Goal: Book appointment/travel/reservation

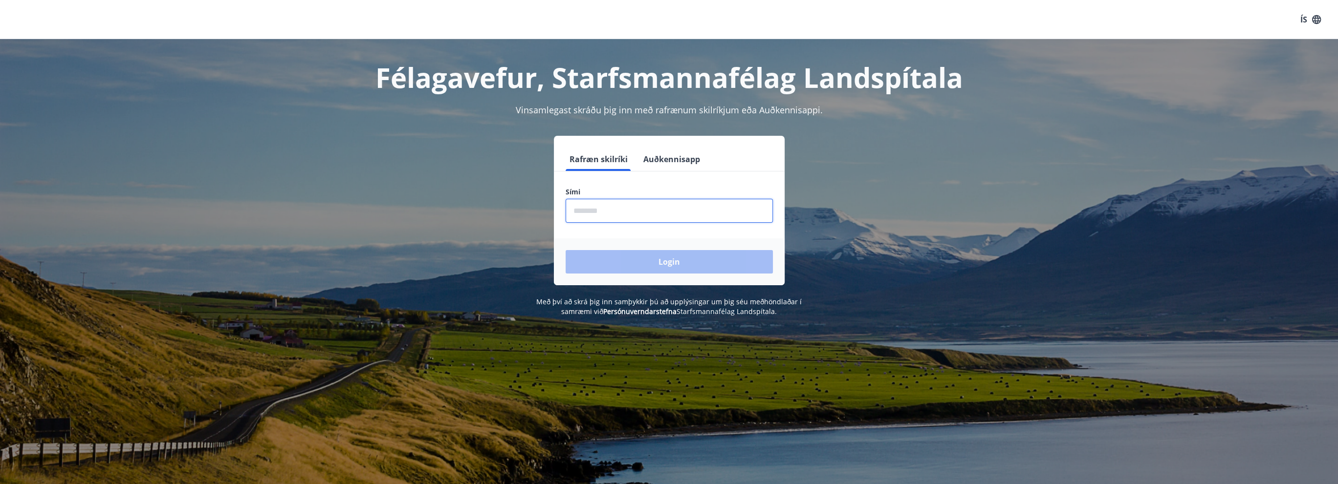
click at [670, 217] on input "phone" at bounding box center [668, 211] width 207 height 24
type input "********"
click at [653, 264] on button "Login" at bounding box center [668, 261] width 207 height 23
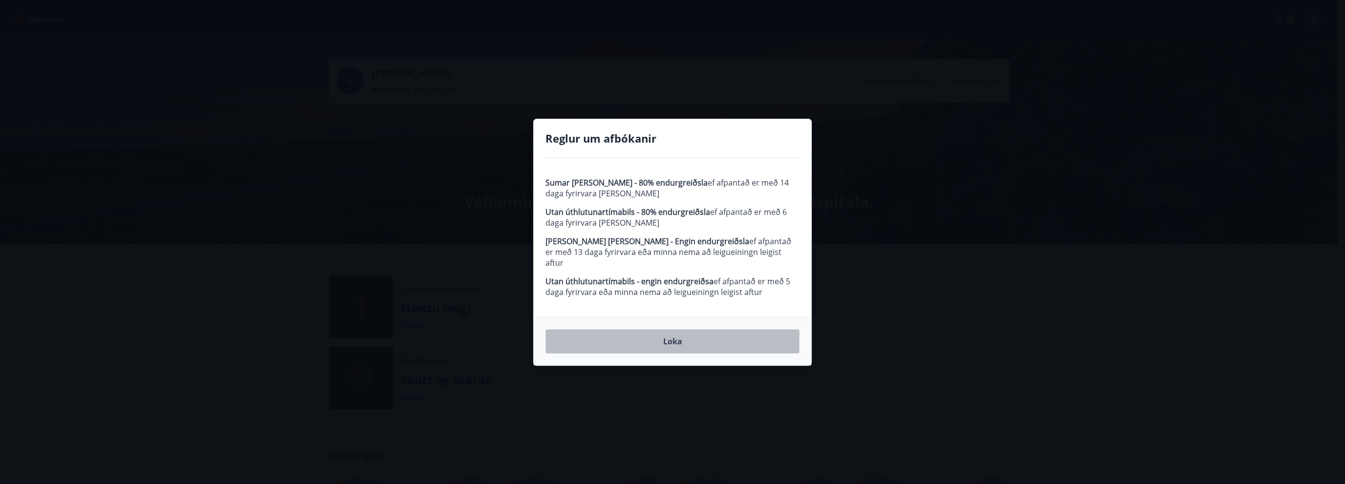
click at [678, 339] on button "Loka" at bounding box center [672, 341] width 254 height 24
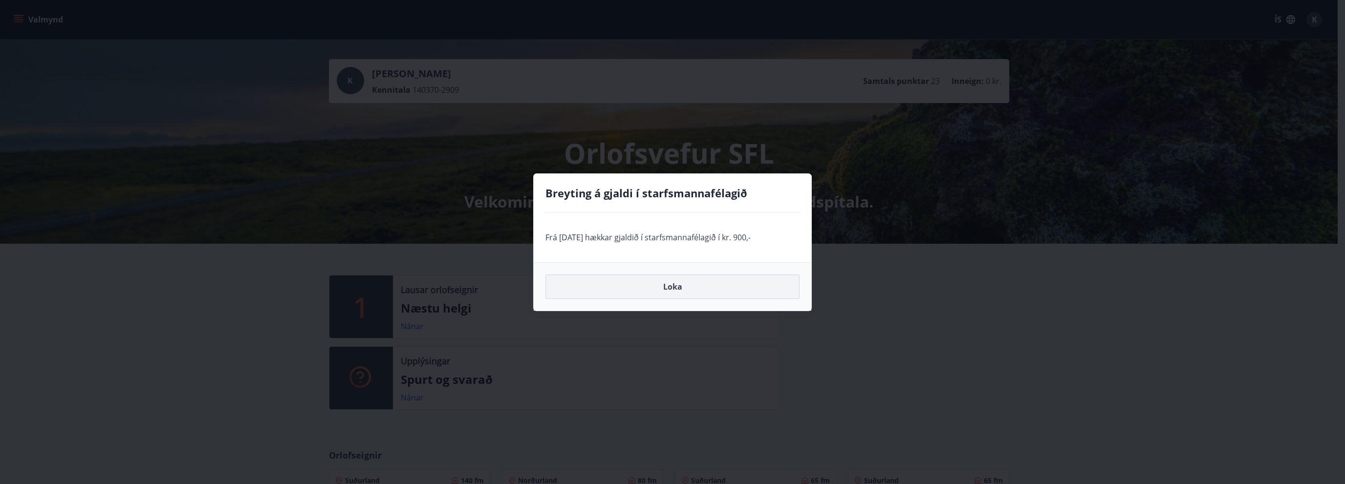
click at [674, 287] on button "Loka" at bounding box center [672, 287] width 254 height 24
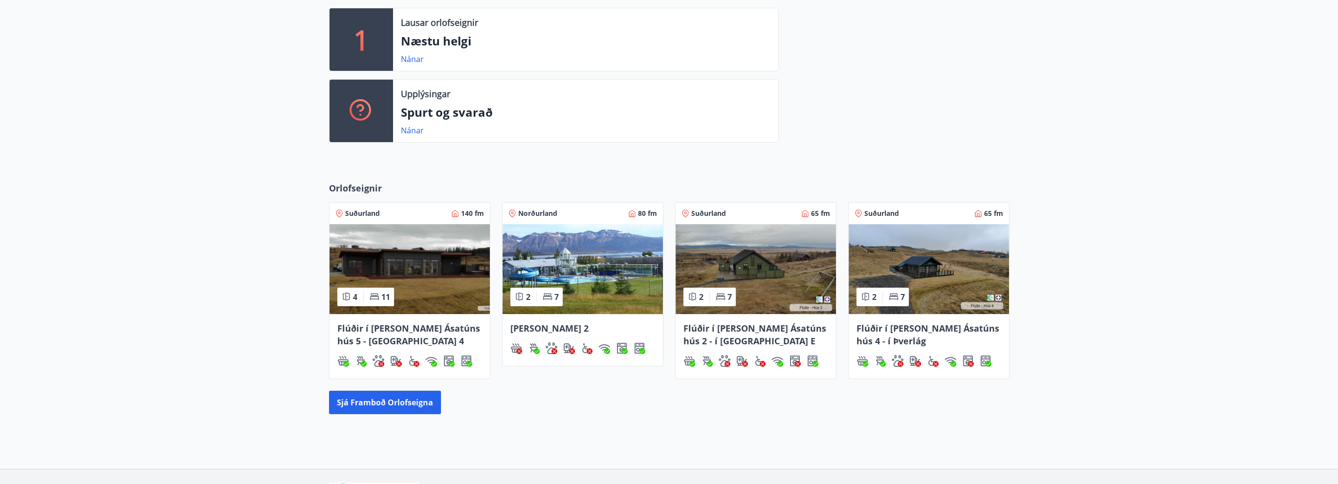
scroll to position [138, 0]
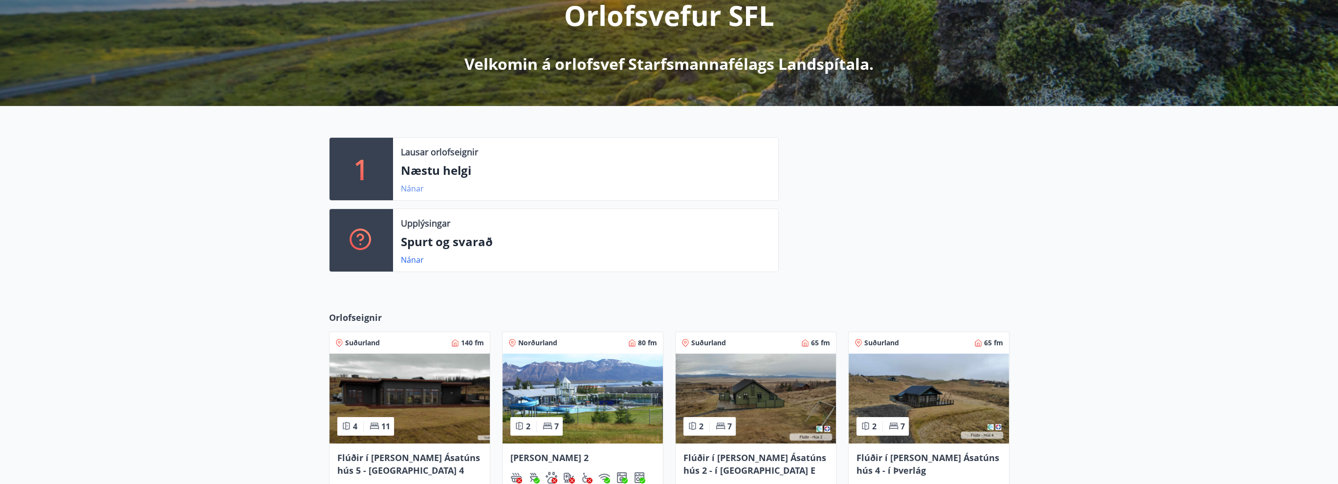
click at [406, 186] on link "Nánar" at bounding box center [412, 188] width 23 height 11
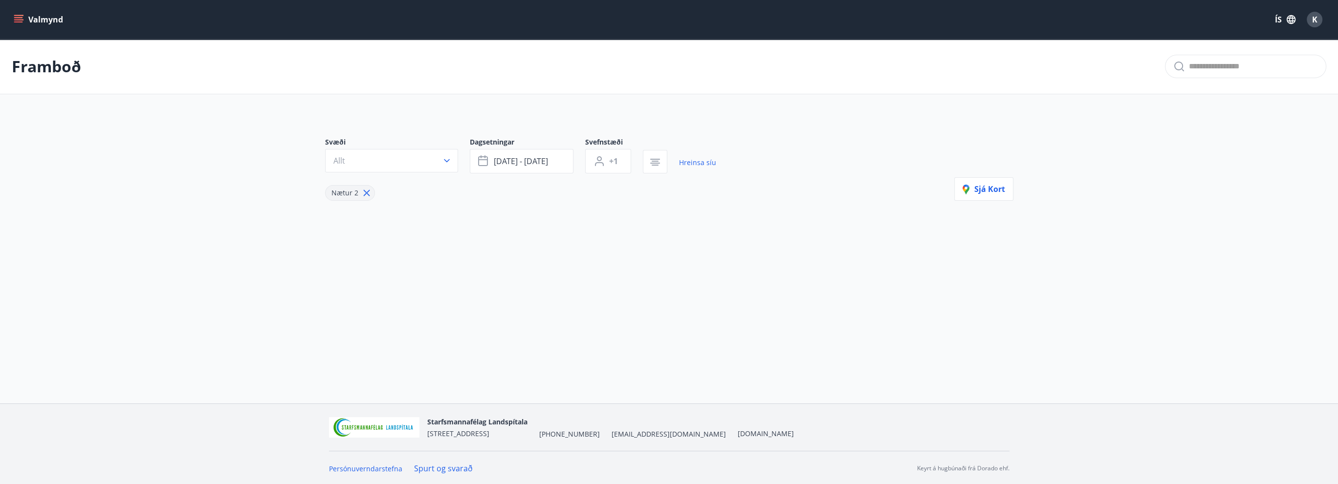
type input "*"
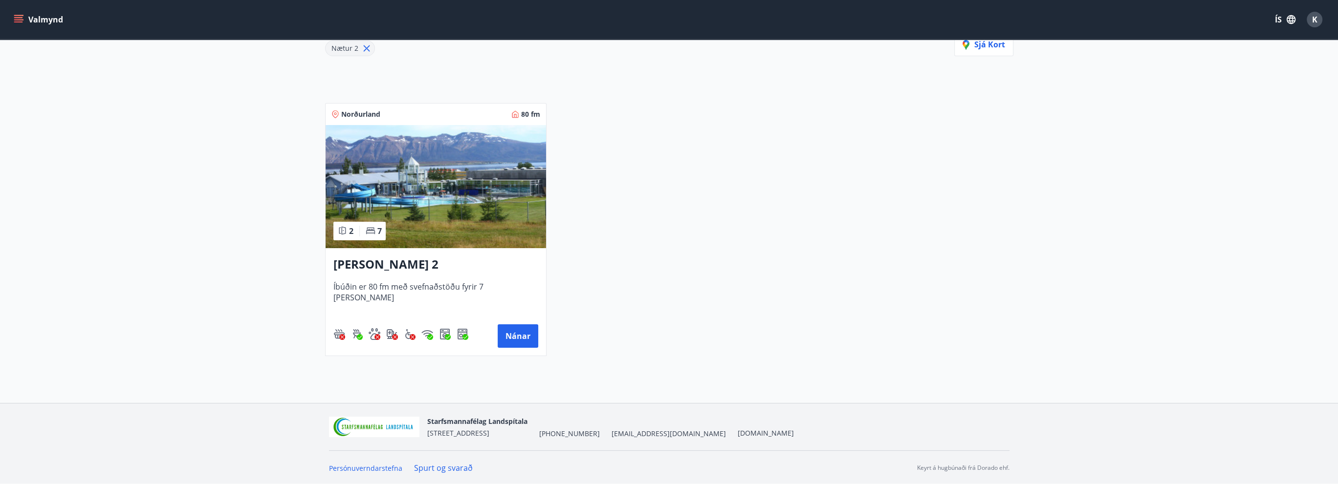
scroll to position [96, 0]
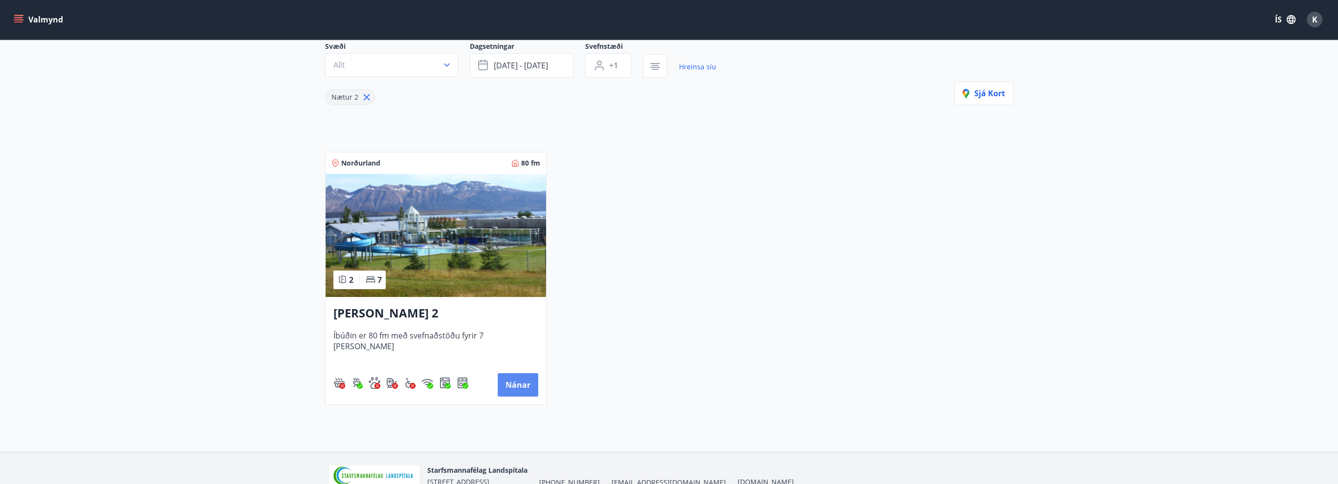
click at [523, 386] on button "Nánar" at bounding box center [517, 384] width 41 height 23
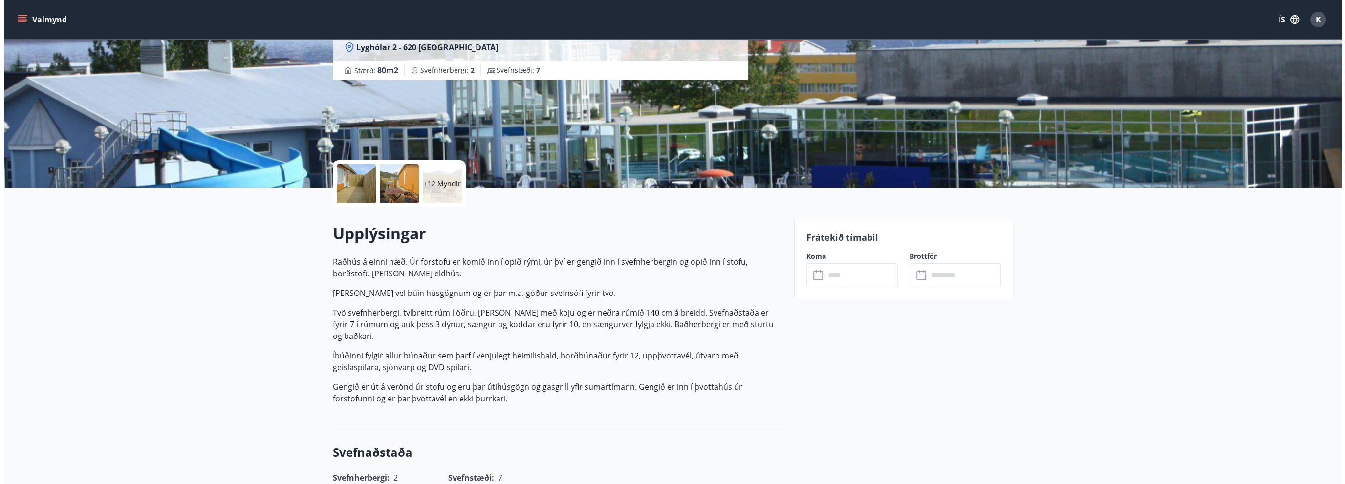
scroll to position [147, 0]
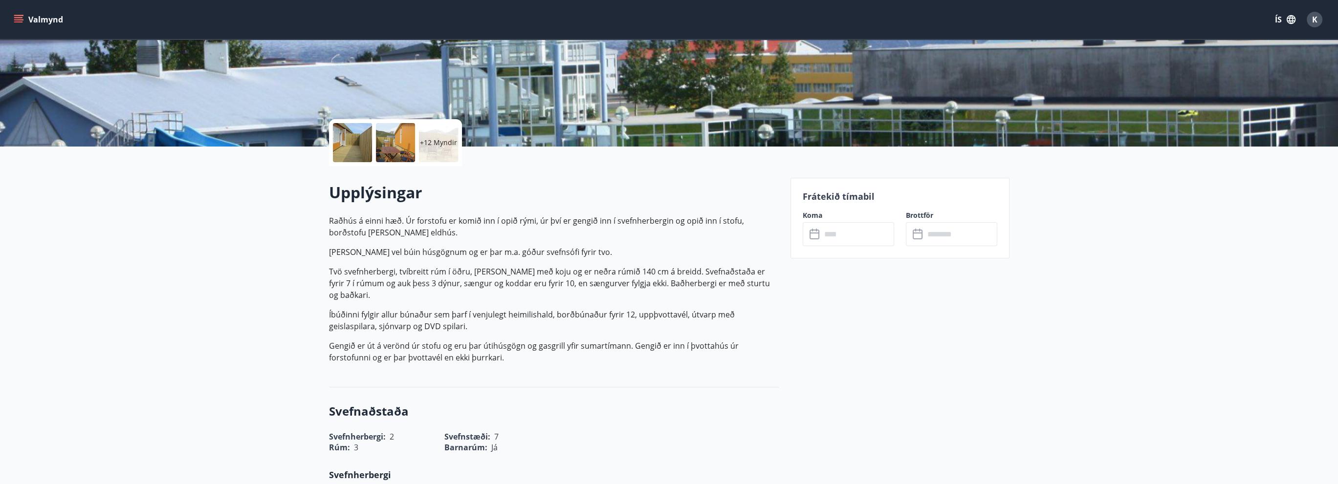
click at [353, 157] on div at bounding box center [352, 142] width 39 height 39
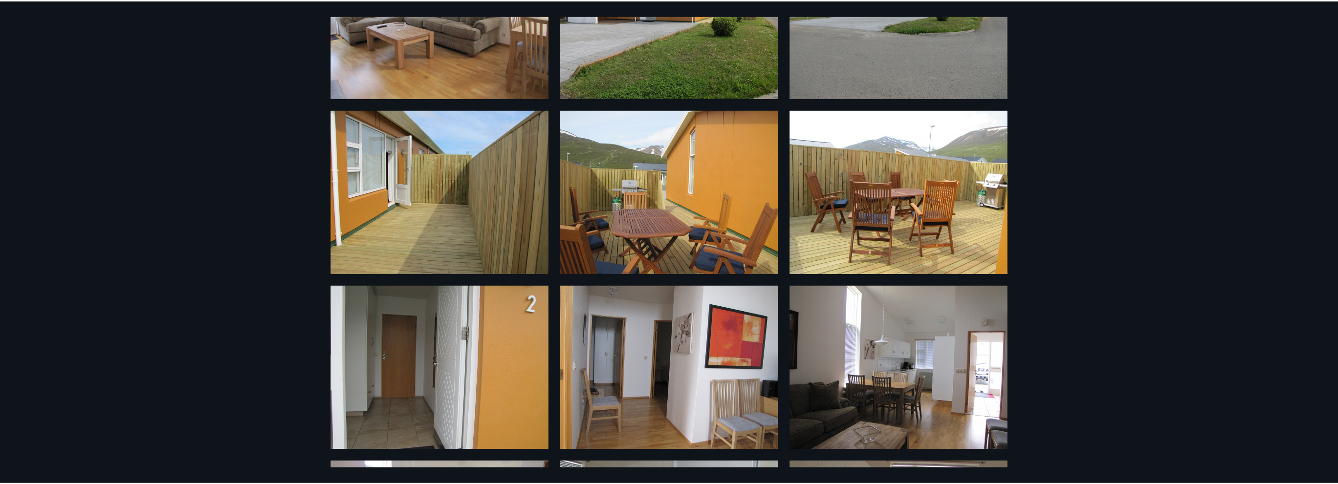
scroll to position [0, 0]
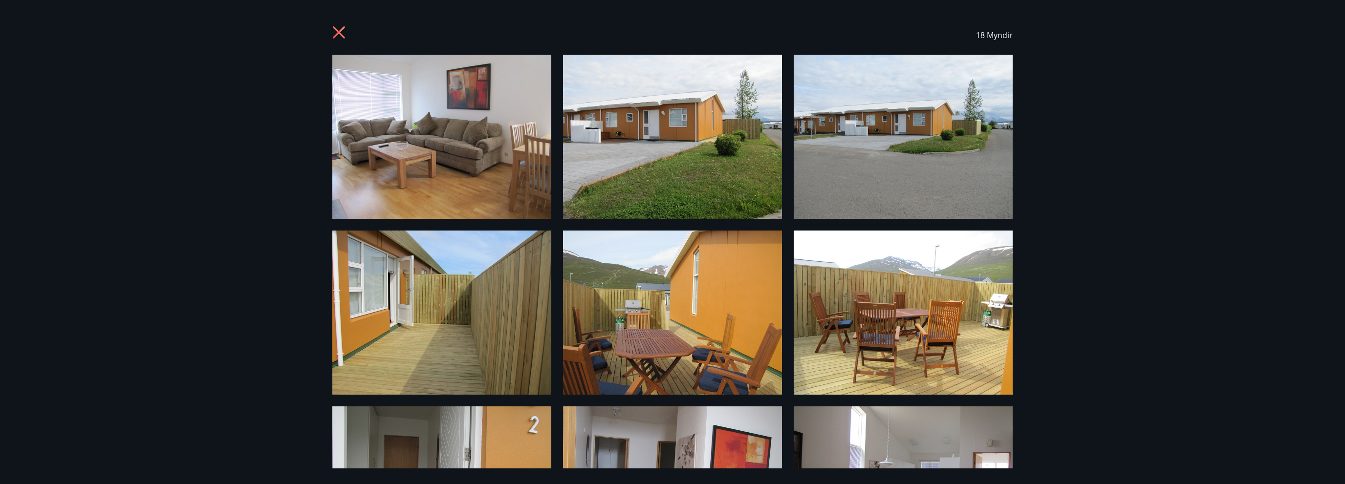
click at [334, 32] on icon at bounding box center [340, 34] width 16 height 16
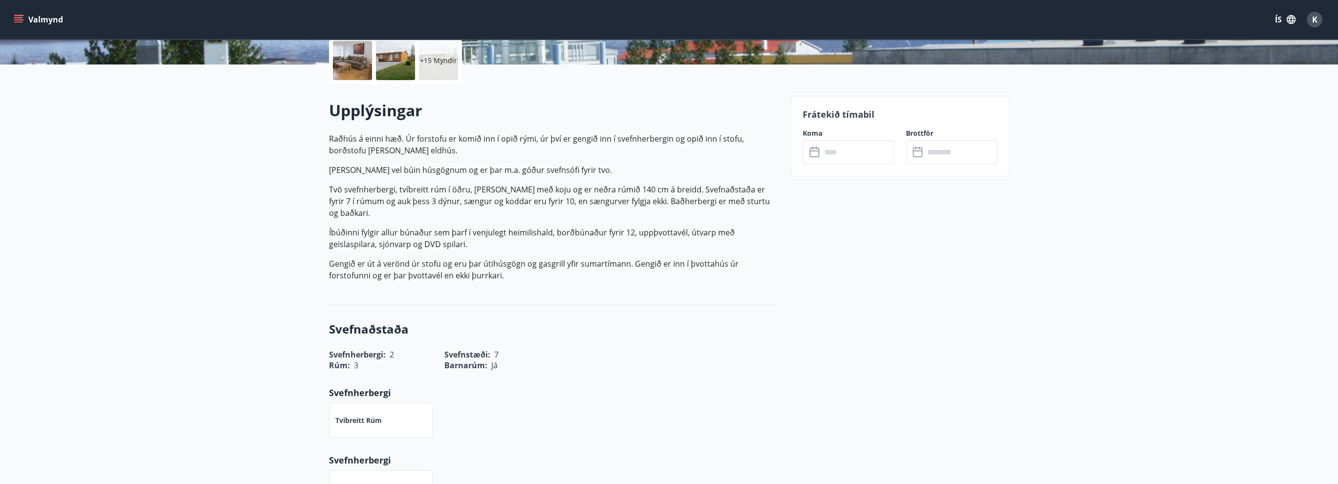
scroll to position [228, 0]
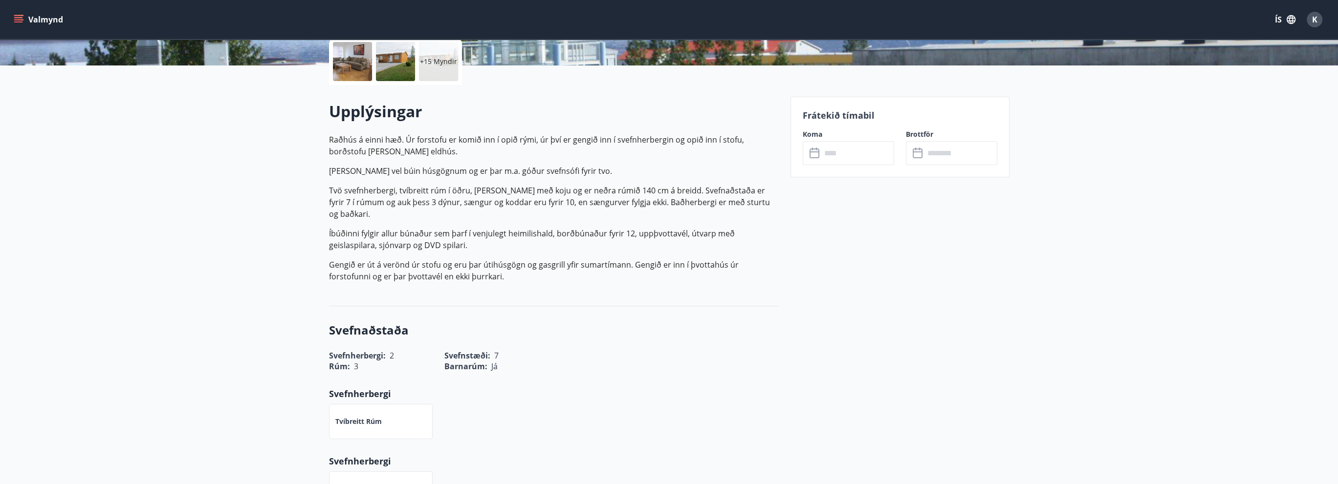
click at [813, 152] on icon at bounding box center [815, 154] width 12 height 12
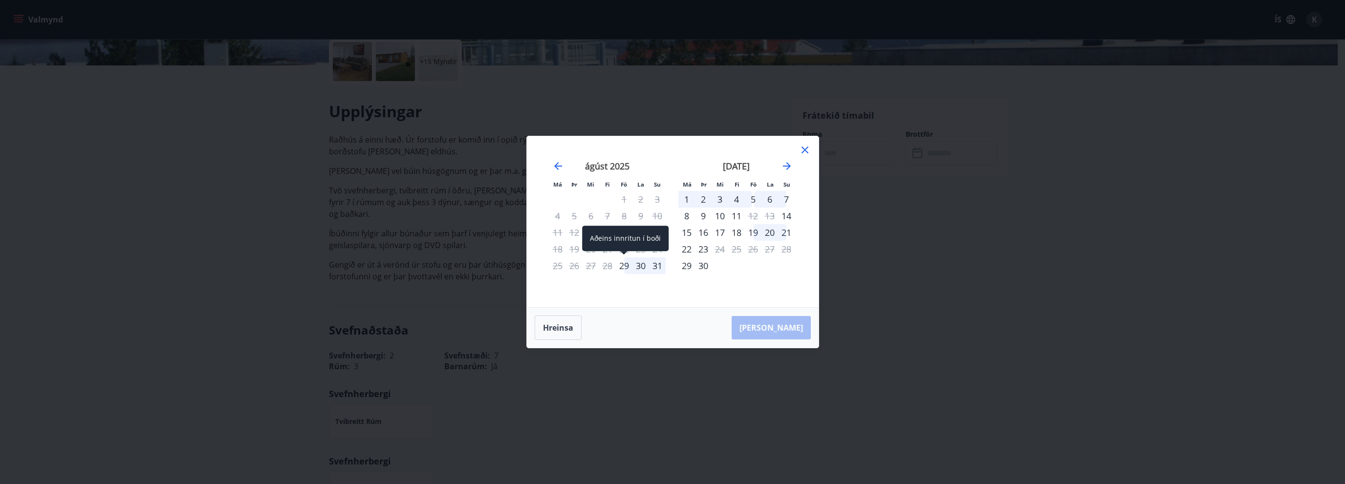
click at [622, 265] on div "29" at bounding box center [624, 266] width 17 height 17
click at [629, 265] on div "29" at bounding box center [624, 266] width 17 height 17
click at [629, 238] on div "Aðeins innritun í boði" at bounding box center [625, 238] width 86 height 25
click at [624, 265] on div "29" at bounding box center [624, 266] width 17 height 17
drag, startPoint x: 641, startPoint y: 265, endPoint x: 697, endPoint y: 331, distance: 86.7
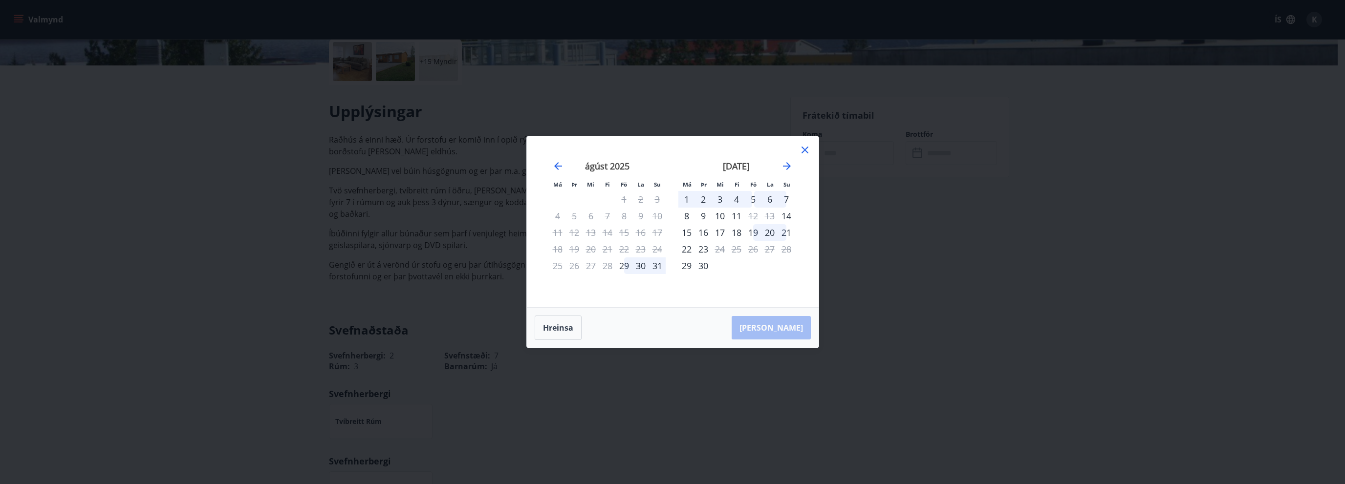
click at [698, 333] on div "Hreinsa Taka Frá" at bounding box center [673, 328] width 292 height 40
click at [638, 267] on div "30" at bounding box center [640, 266] width 17 height 17
click at [561, 324] on button "Hreinsa" at bounding box center [558, 328] width 47 height 24
click at [623, 265] on div "29" at bounding box center [624, 266] width 17 height 17
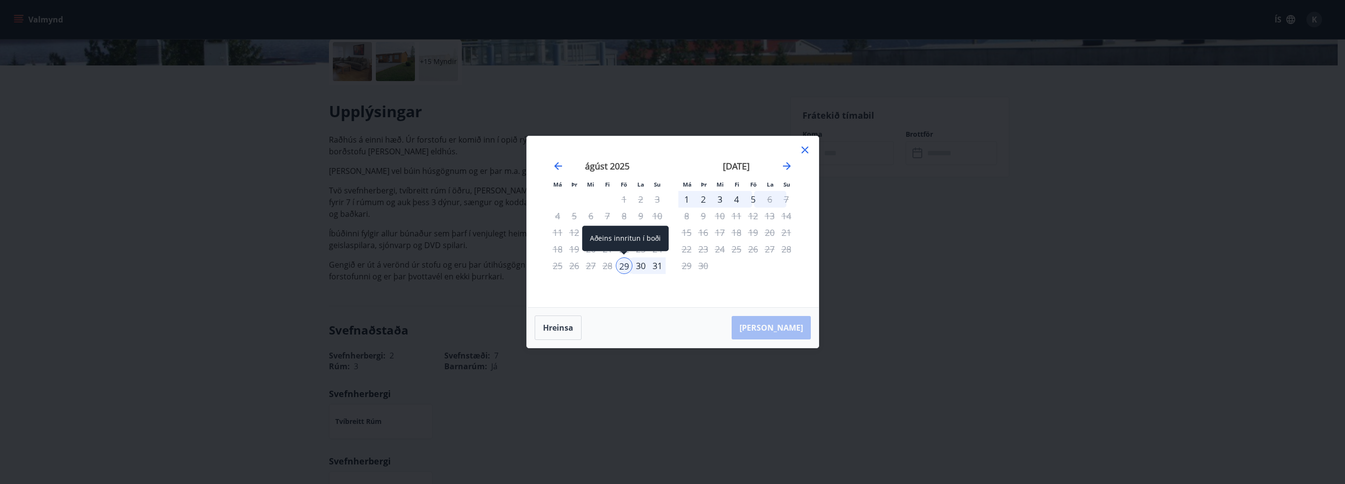
click at [623, 244] on div "Aðeins innritun í boði" at bounding box center [625, 238] width 86 height 25
click at [640, 265] on div "30" at bounding box center [640, 266] width 17 height 17
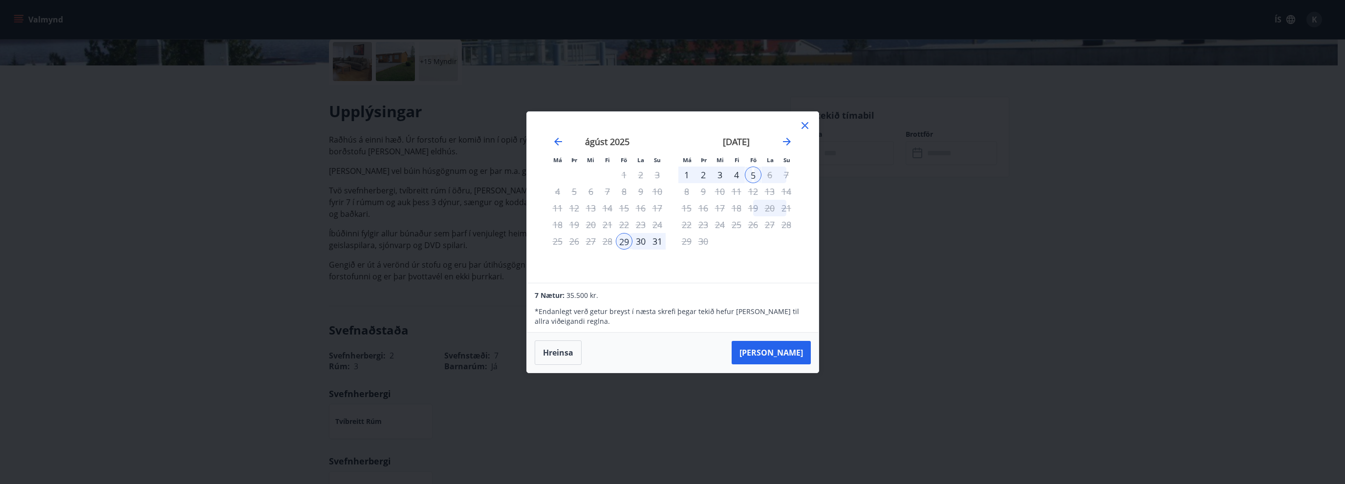
click at [642, 239] on div "30" at bounding box center [640, 241] width 17 height 17
click at [639, 240] on div "30" at bounding box center [640, 241] width 17 height 17
click at [649, 237] on div "31" at bounding box center [657, 241] width 17 height 17
drag, startPoint x: 657, startPoint y: 240, endPoint x: 783, endPoint y: 164, distance: 147.1
click at [657, 240] on div "31" at bounding box center [657, 241] width 17 height 17
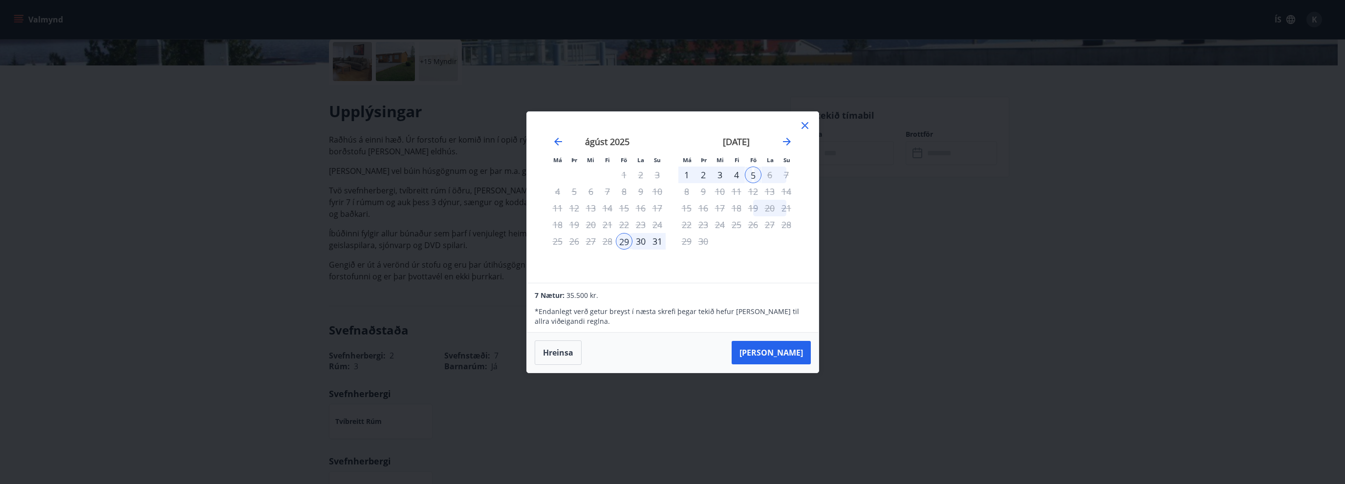
click at [751, 171] on div "5" at bounding box center [753, 175] width 17 height 17
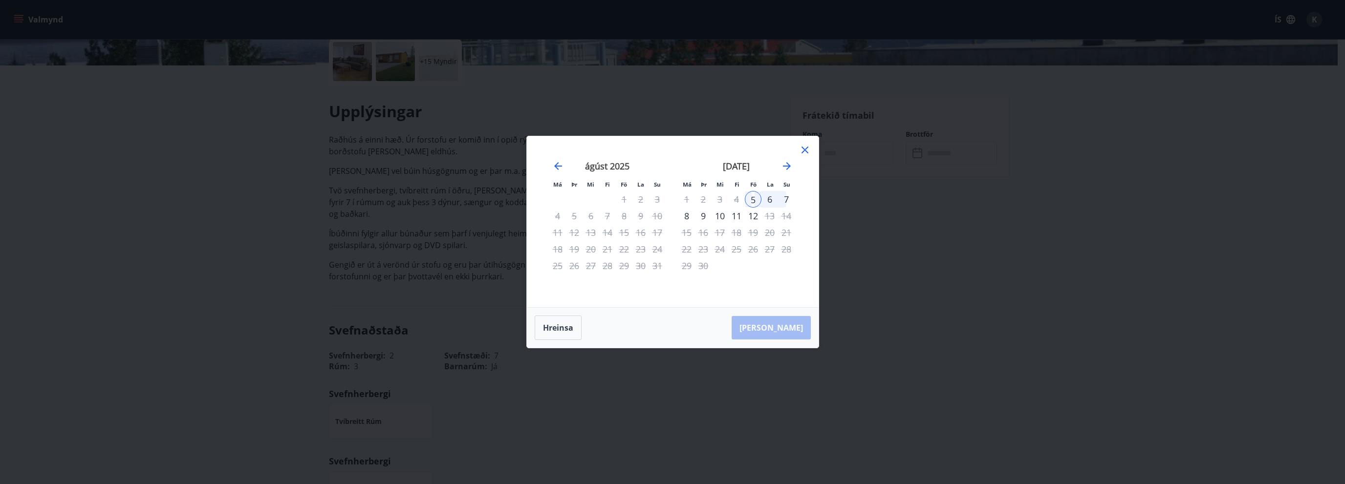
click at [655, 264] on div "31" at bounding box center [657, 266] width 17 height 17
click at [561, 330] on button "Hreinsa" at bounding box center [558, 328] width 47 height 24
click at [624, 265] on div "29" at bounding box center [624, 266] width 17 height 17
click at [657, 264] on div "31" at bounding box center [657, 266] width 17 height 17
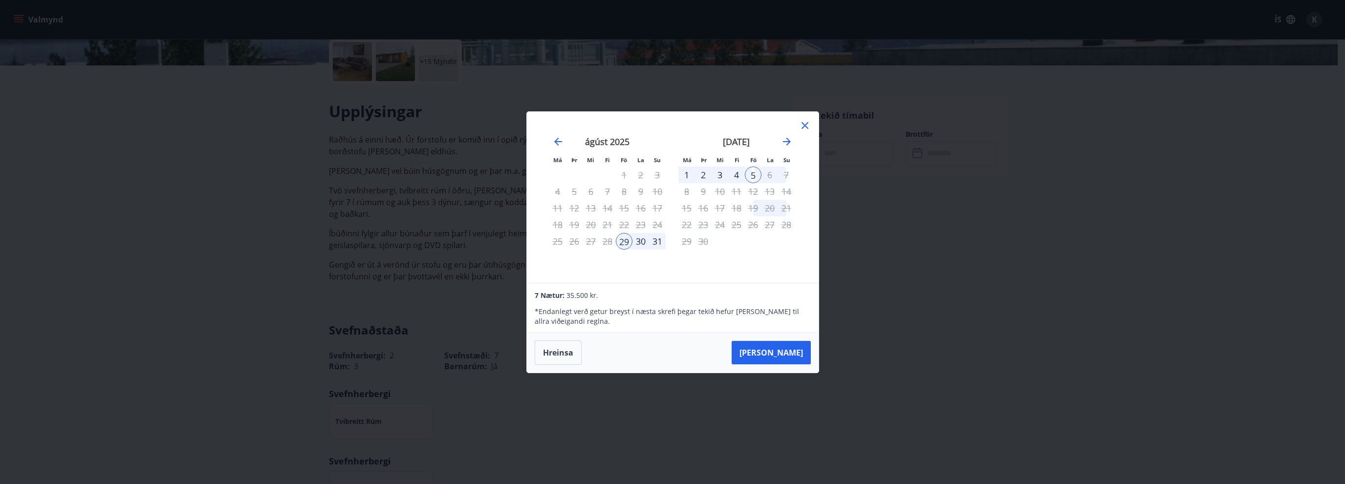
click at [805, 124] on icon at bounding box center [805, 126] width 12 height 12
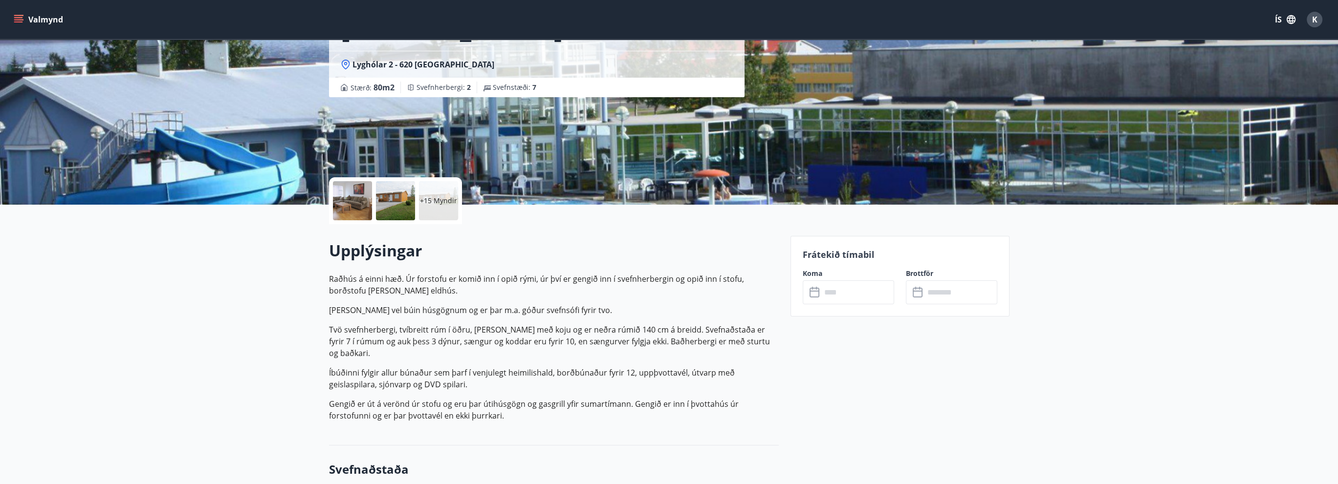
scroll to position [81, 0]
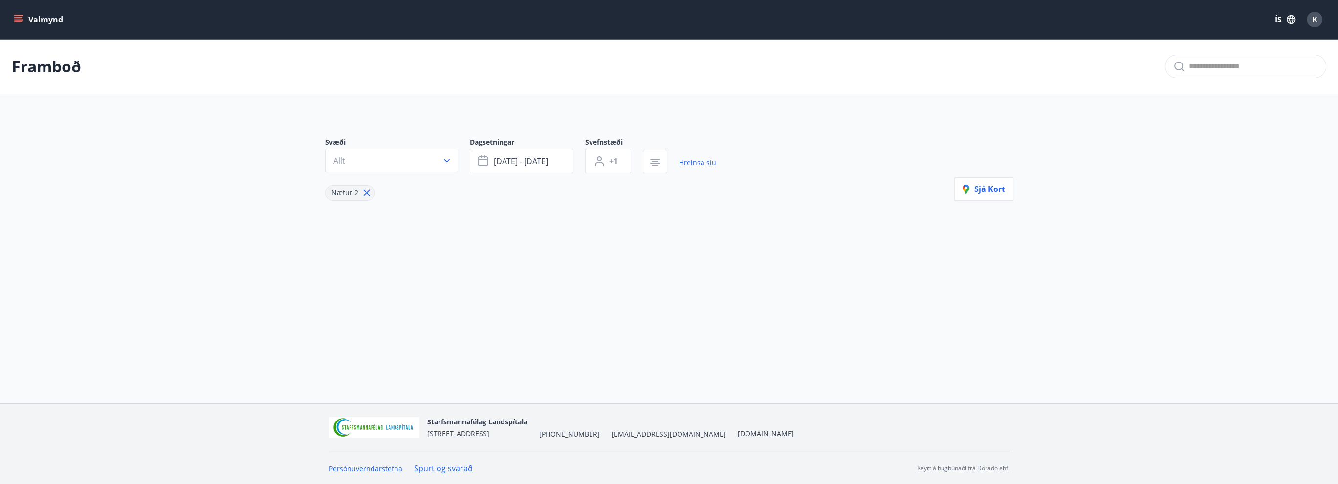
type input "*"
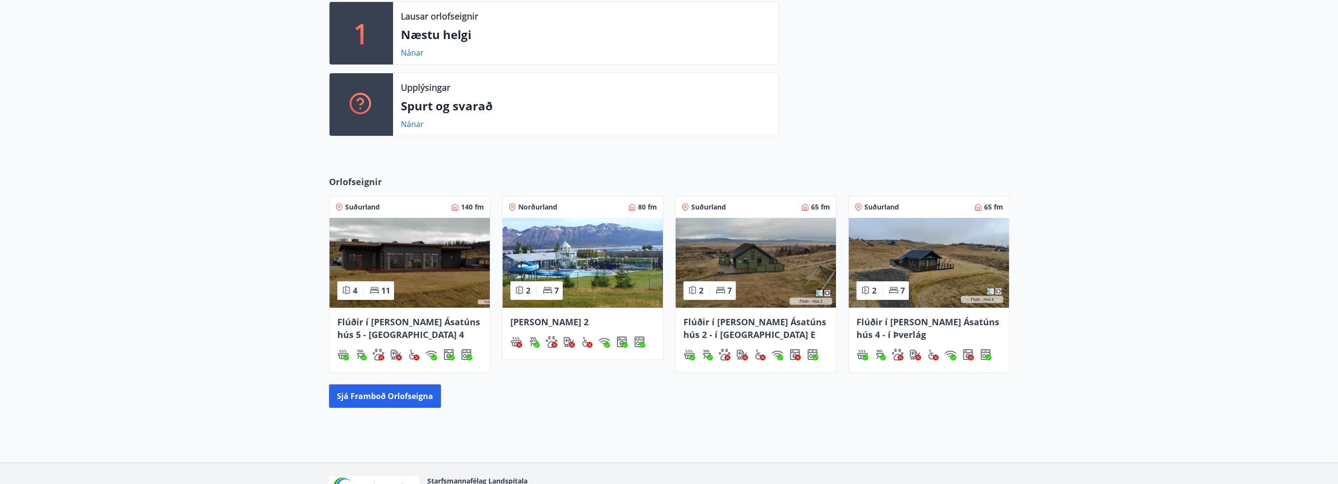
scroll to position [333, 0]
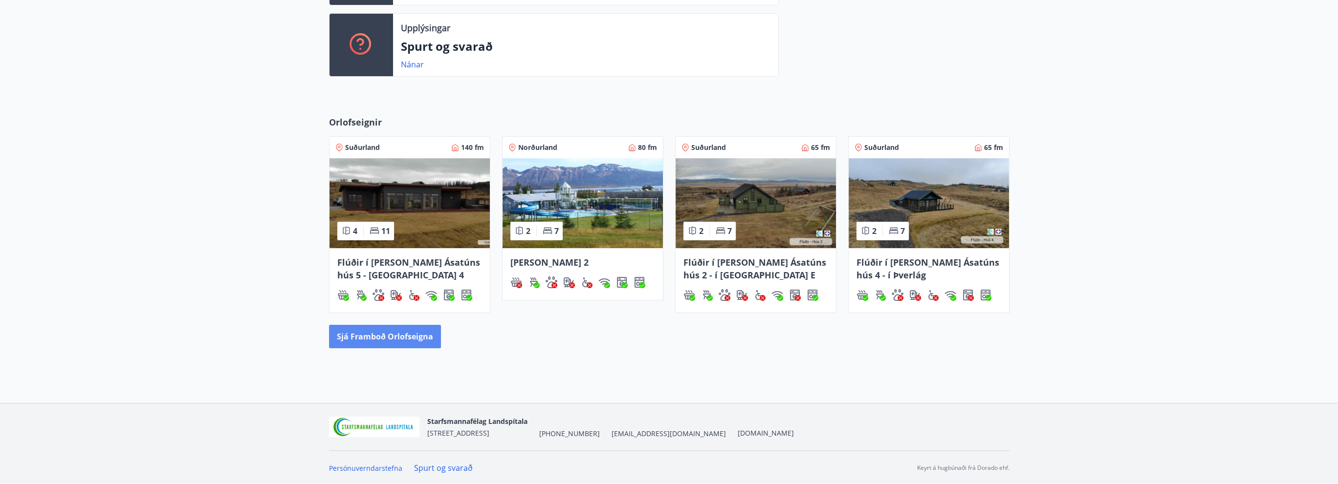
click at [376, 340] on button "Sjá framboð orlofseigna" at bounding box center [385, 336] width 112 height 23
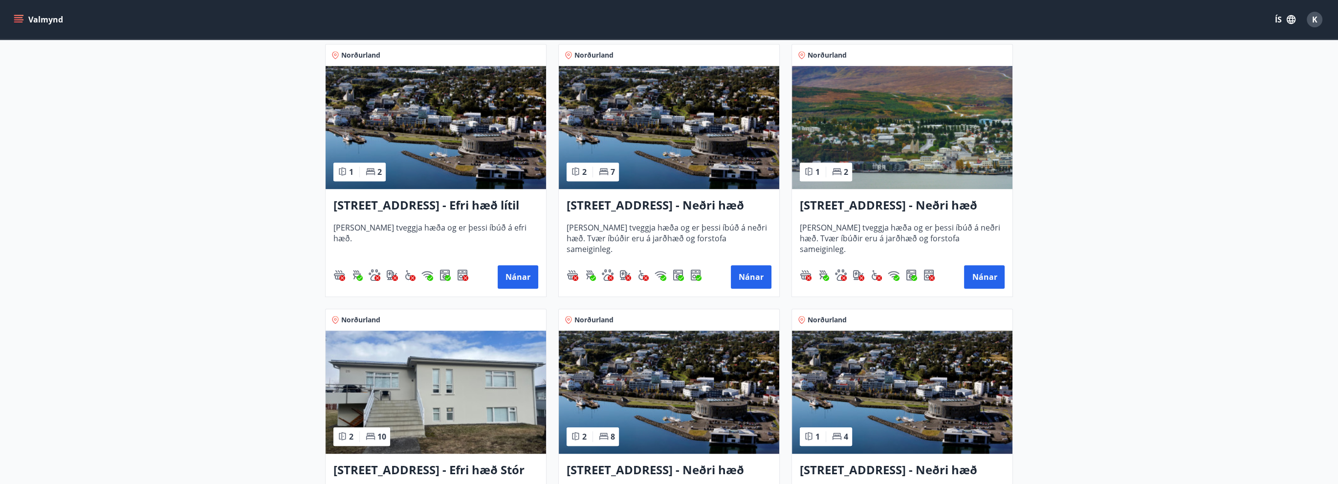
scroll to position [977, 0]
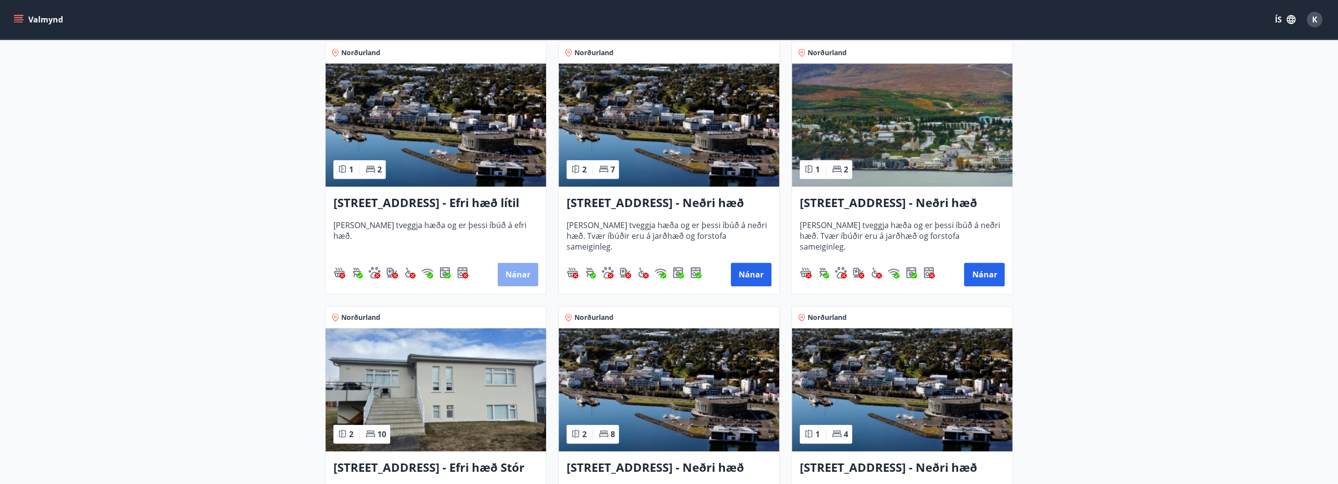
click at [519, 270] on button "Nánar" at bounding box center [517, 274] width 41 height 23
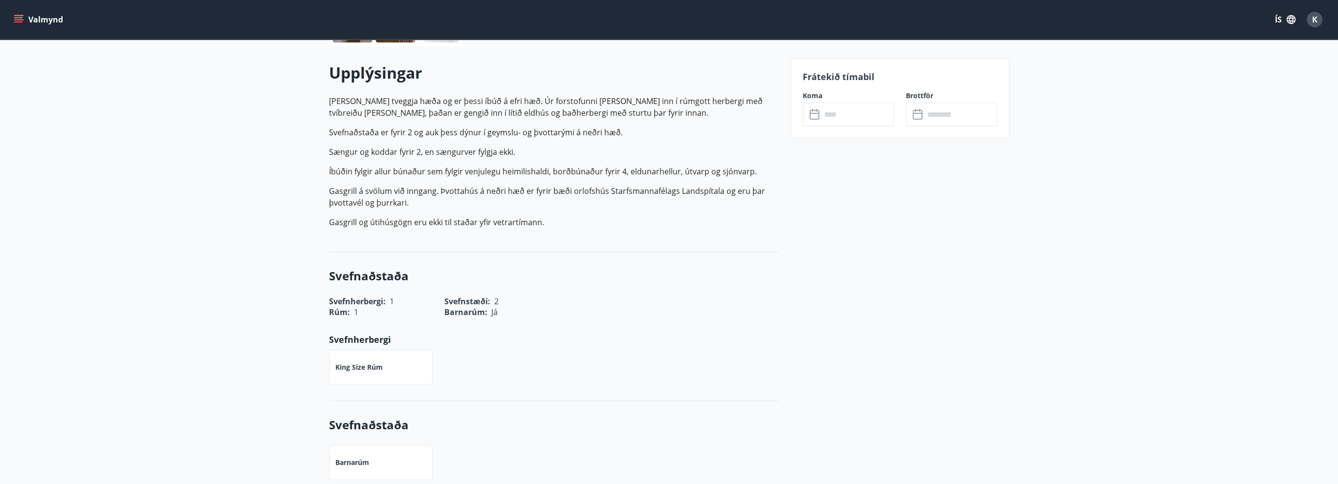
scroll to position [266, 0]
click at [812, 118] on icon at bounding box center [815, 115] width 12 height 12
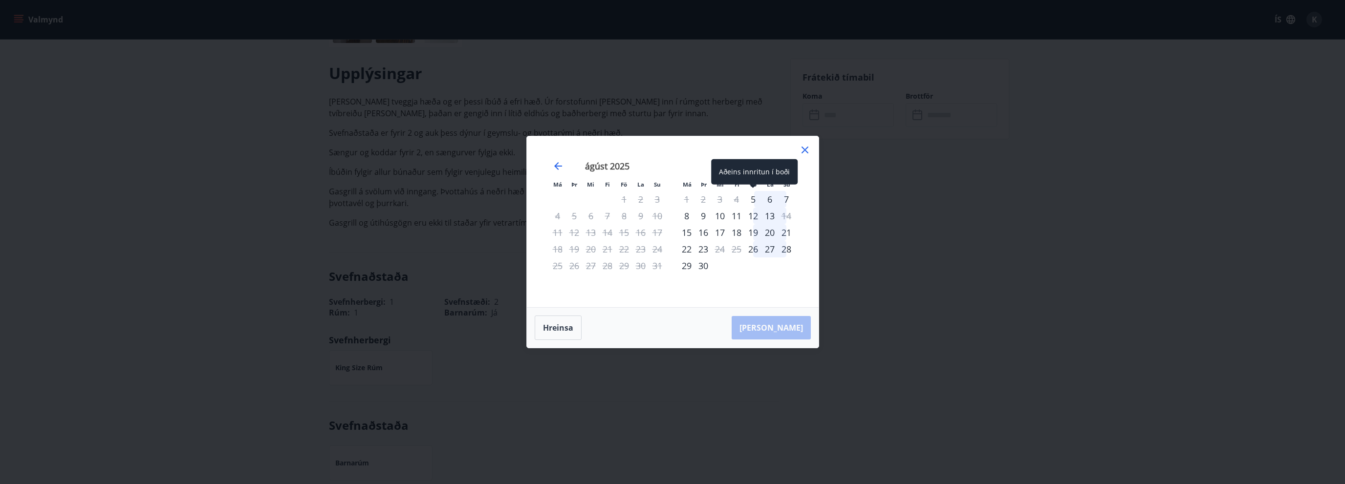
click at [753, 197] on div "5" at bounding box center [753, 199] width 17 height 17
click at [751, 197] on div "5" at bounding box center [753, 199] width 17 height 17
click at [754, 197] on div "5" at bounding box center [753, 199] width 17 height 17
click at [754, 173] on div "Aðeins innritun í boði" at bounding box center [754, 171] width 86 height 25
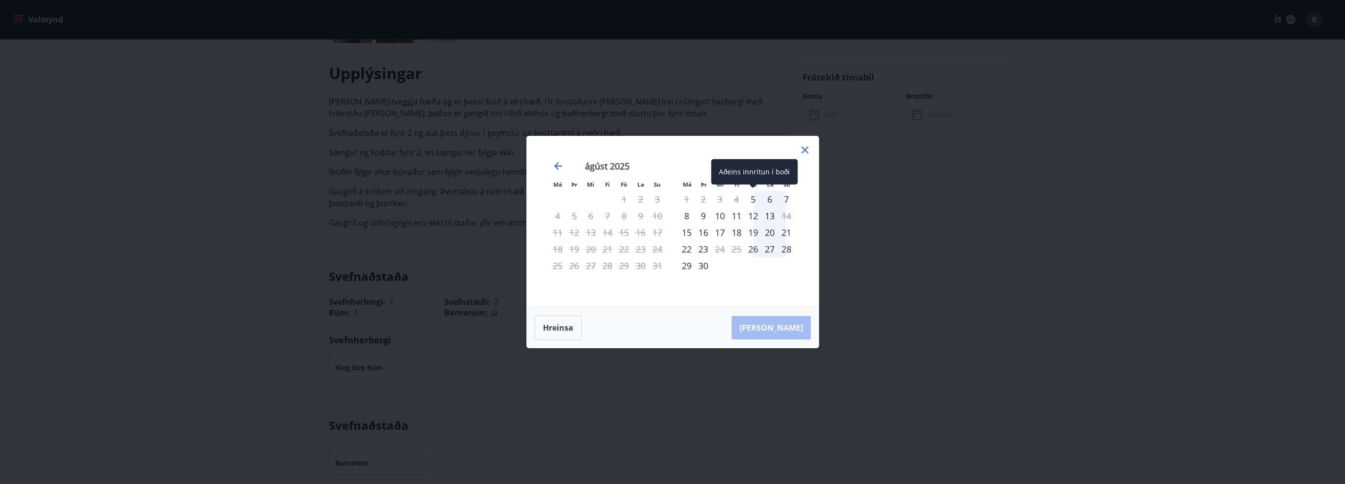
drag, startPoint x: 754, startPoint y: 197, endPoint x: 748, endPoint y: 196, distance: 5.9
click at [747, 196] on div "5" at bounding box center [753, 199] width 17 height 17
click at [758, 197] on div "5" at bounding box center [753, 199] width 17 height 17
click at [753, 197] on div "5" at bounding box center [753, 199] width 17 height 17
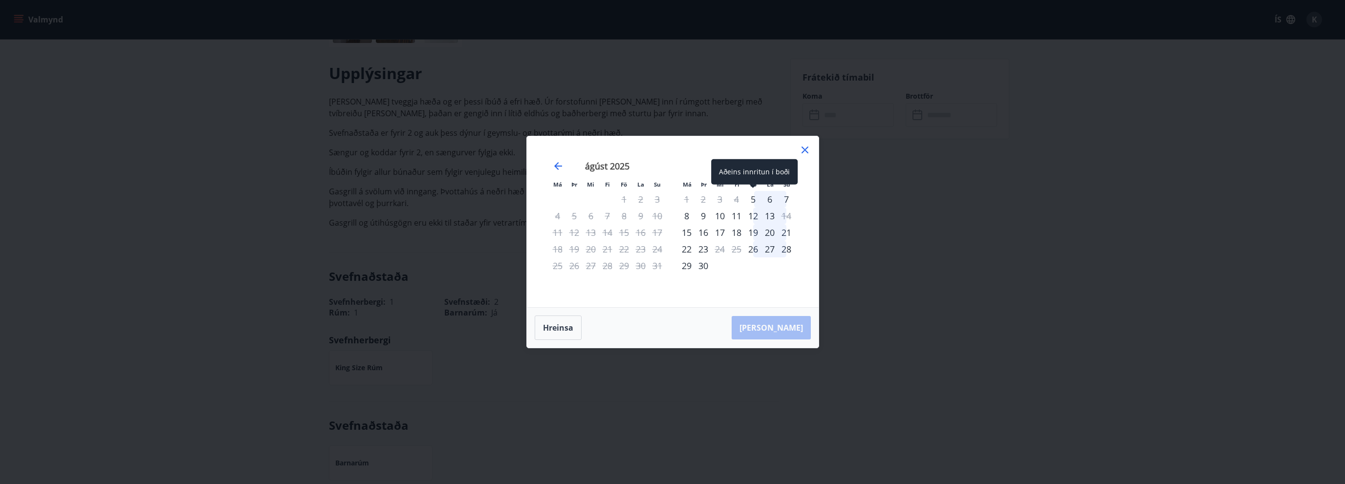
click at [753, 197] on div "5" at bounding box center [753, 199] width 17 height 17
click at [754, 199] on div "5" at bounding box center [753, 199] width 17 height 17
click at [770, 194] on div "6" at bounding box center [769, 199] width 17 height 17
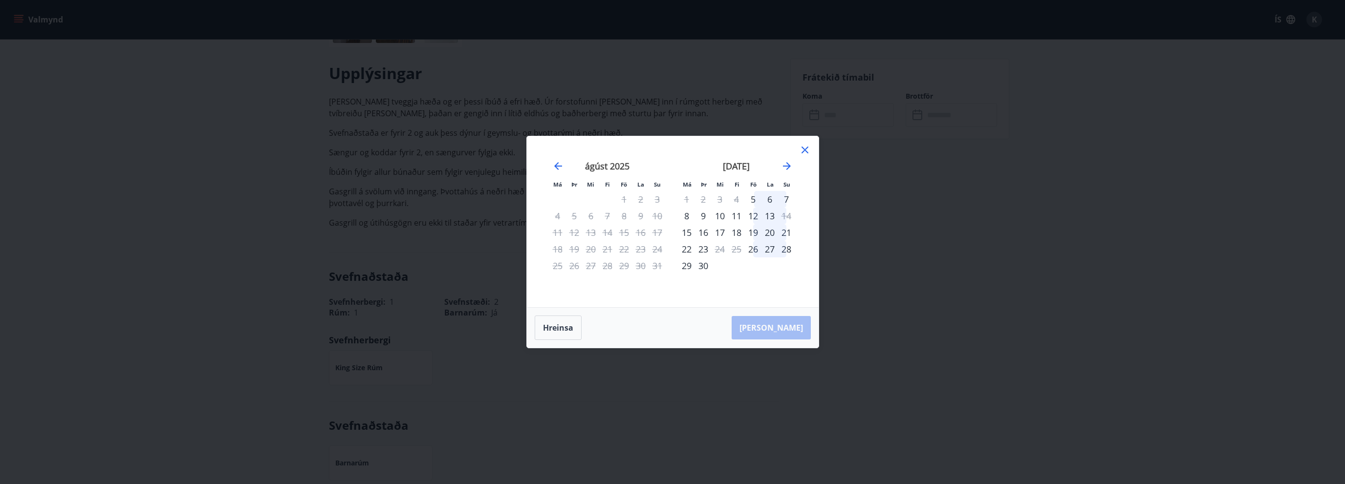
click at [770, 194] on div "6" at bounding box center [769, 199] width 17 height 17
click at [791, 198] on div "7" at bounding box center [786, 199] width 17 height 17
click at [756, 233] on div "19" at bounding box center [753, 232] width 17 height 17
click at [753, 207] on div "5" at bounding box center [753, 199] width 17 height 17
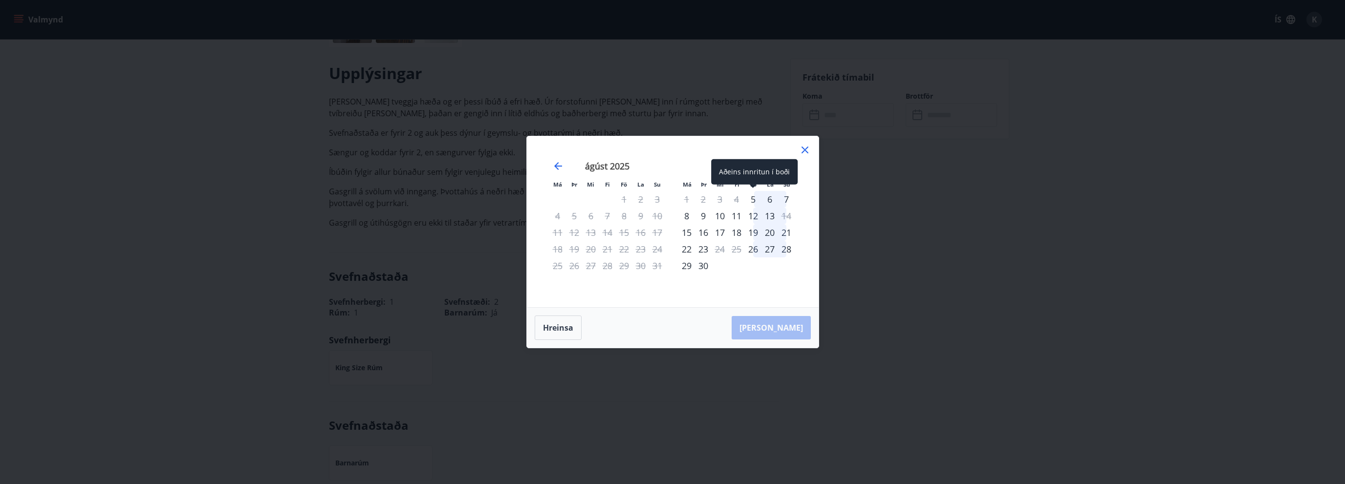
click at [753, 201] on div "5" at bounding box center [753, 199] width 17 height 17
click at [752, 204] on div "5" at bounding box center [753, 199] width 17 height 17
click at [755, 197] on div "5" at bounding box center [753, 199] width 17 height 17
click at [755, 213] on div "12" at bounding box center [753, 216] width 17 height 17
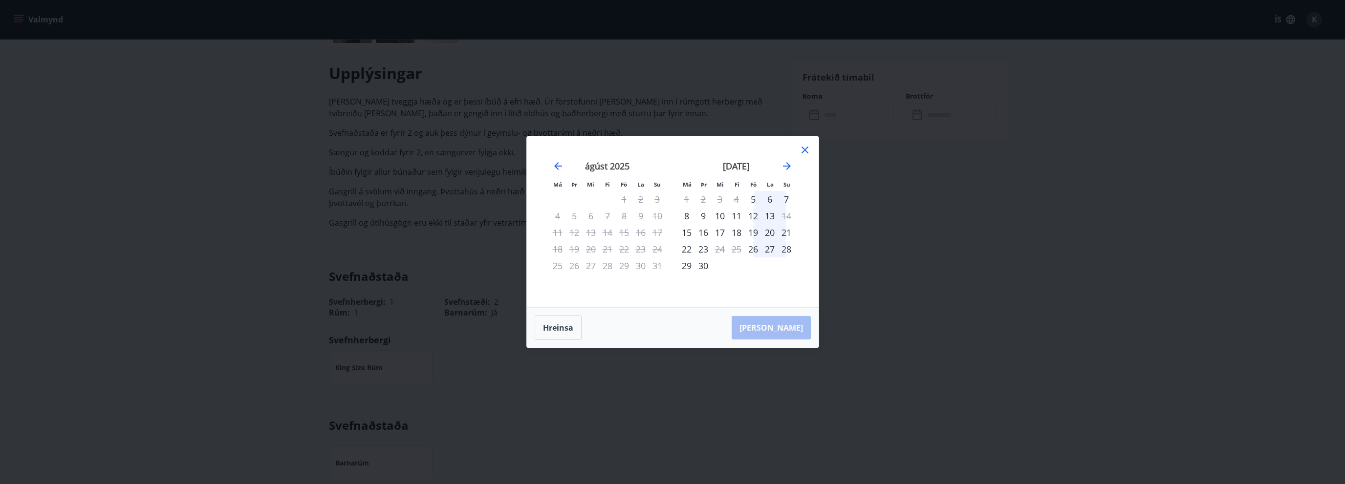
click at [755, 213] on div "12" at bounding box center [753, 216] width 17 height 17
drag, startPoint x: 761, startPoint y: 245, endPoint x: 760, endPoint y: 233, distance: 12.3
click at [761, 244] on div "27" at bounding box center [769, 249] width 17 height 17
click at [759, 228] on div "19" at bounding box center [753, 232] width 17 height 17
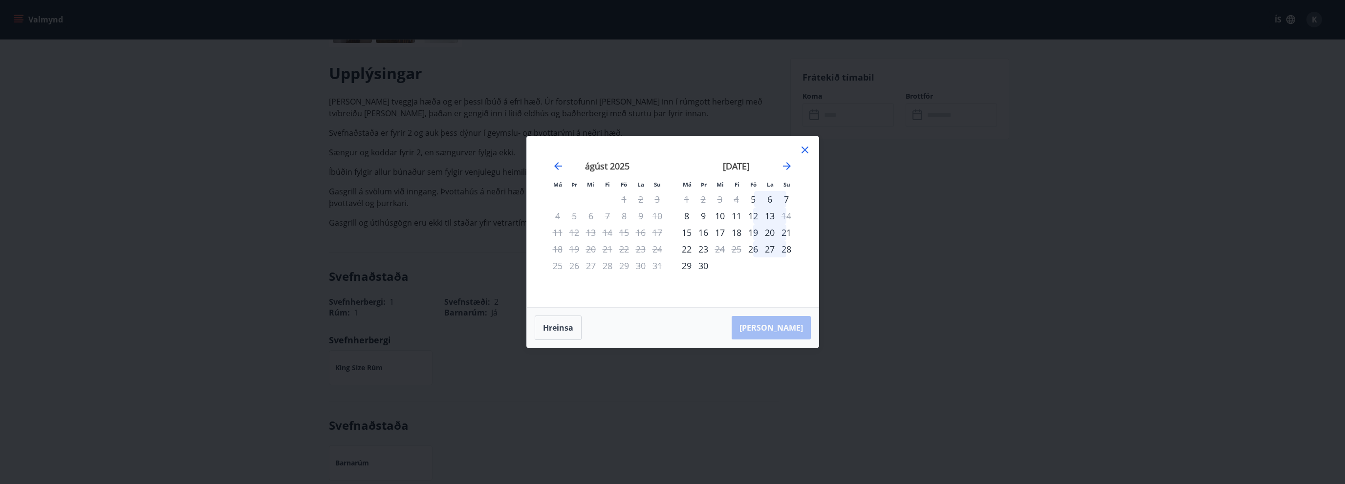
click at [759, 228] on div "19" at bounding box center [753, 232] width 17 height 17
click at [756, 215] on div "12" at bounding box center [753, 216] width 17 height 17
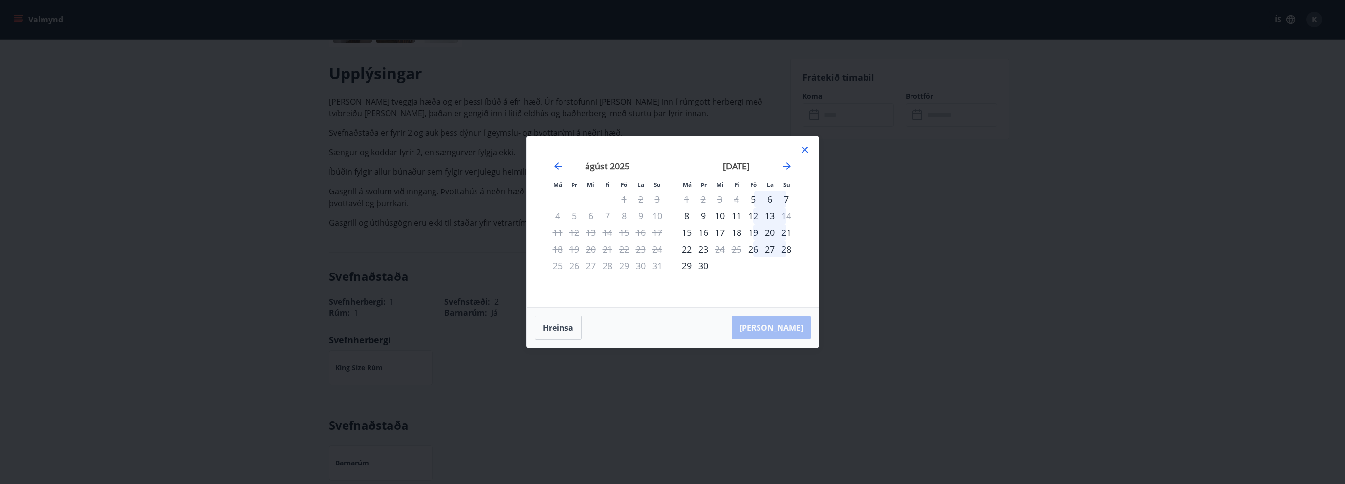
click at [756, 215] on div "12" at bounding box center [753, 216] width 17 height 17
click at [755, 199] on div "5" at bounding box center [753, 199] width 17 height 17
click at [766, 194] on div "6" at bounding box center [769, 199] width 17 height 17
click at [768, 195] on div "6" at bounding box center [769, 199] width 17 height 17
click at [791, 196] on div "7" at bounding box center [786, 199] width 17 height 17
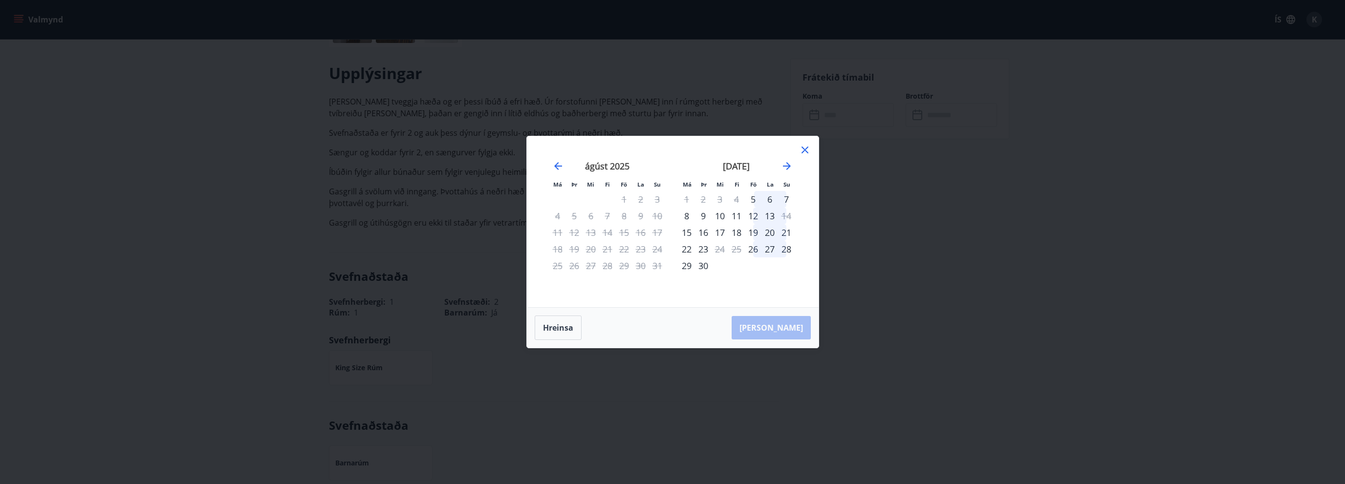
click at [759, 218] on div "12" at bounding box center [753, 216] width 17 height 17
click at [759, 213] on div "12" at bounding box center [753, 216] width 17 height 17
click at [549, 333] on button "Hreinsa" at bounding box center [558, 328] width 47 height 24
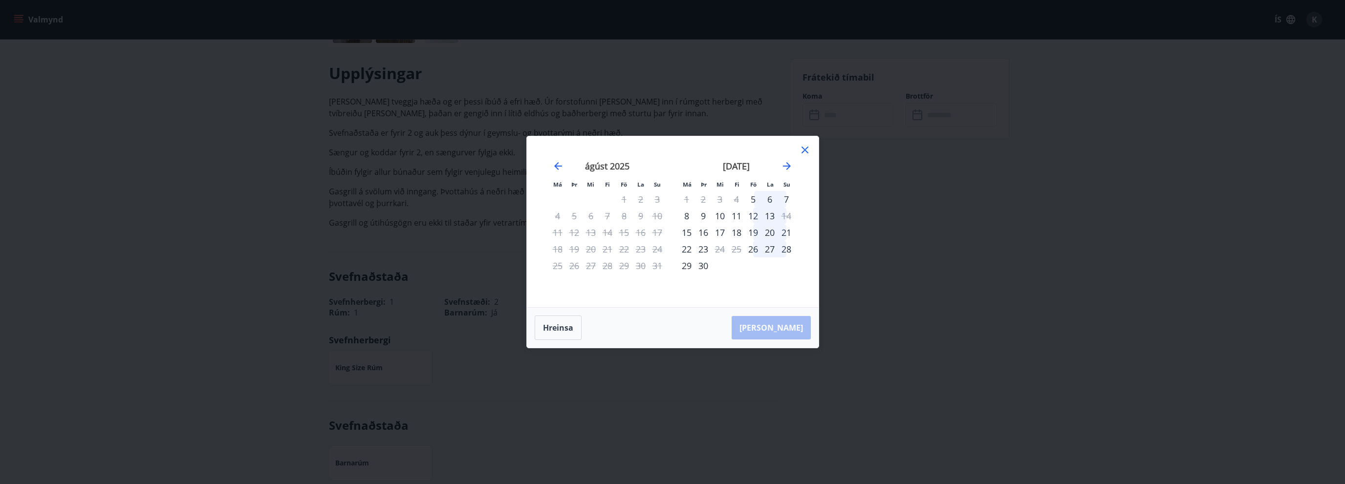
click at [757, 196] on div "5" at bounding box center [753, 199] width 17 height 17
click at [767, 197] on div "6" at bounding box center [769, 199] width 17 height 17
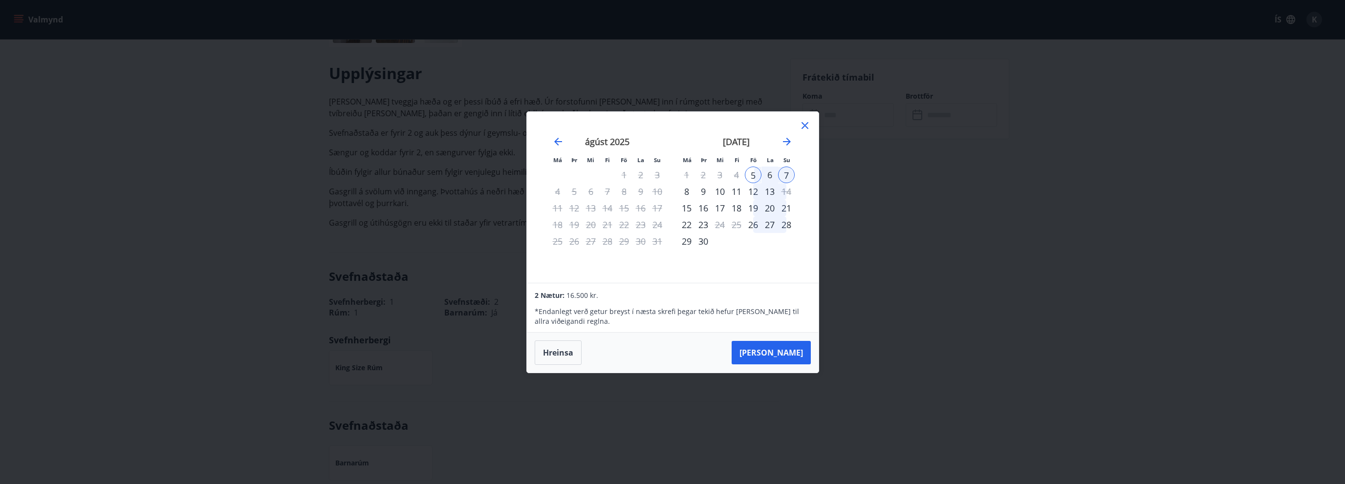
click at [804, 124] on icon at bounding box center [805, 126] width 12 height 12
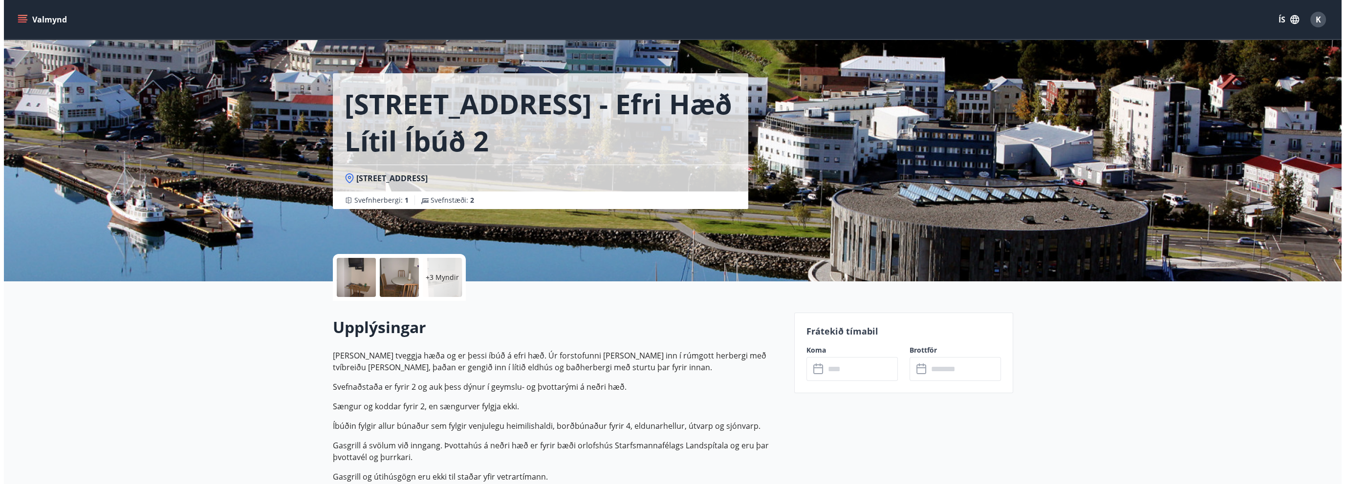
scroll to position [0, 0]
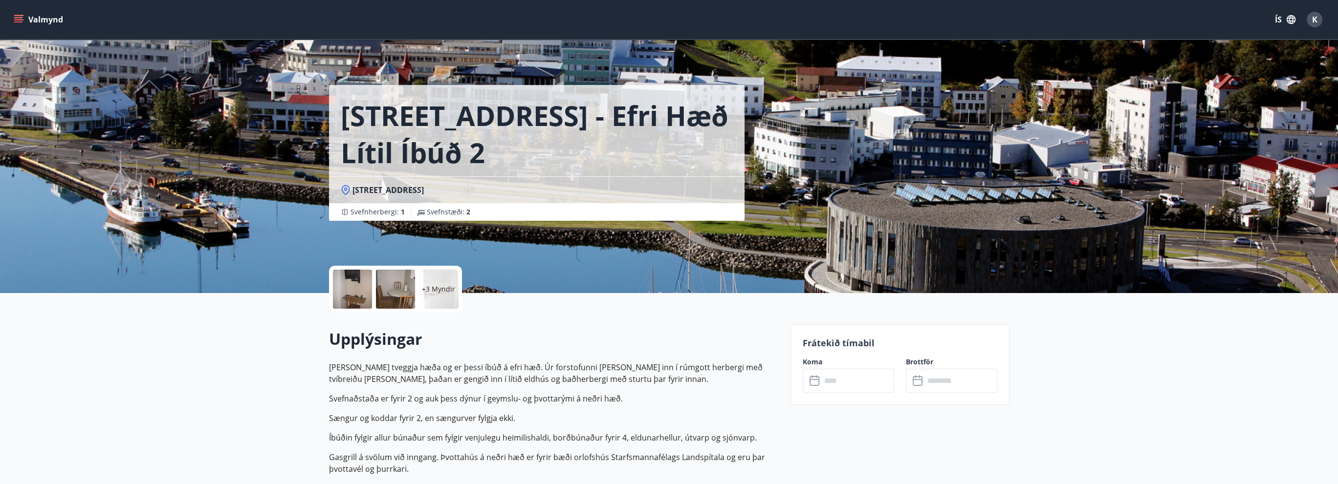
click at [359, 295] on div at bounding box center [352, 289] width 39 height 39
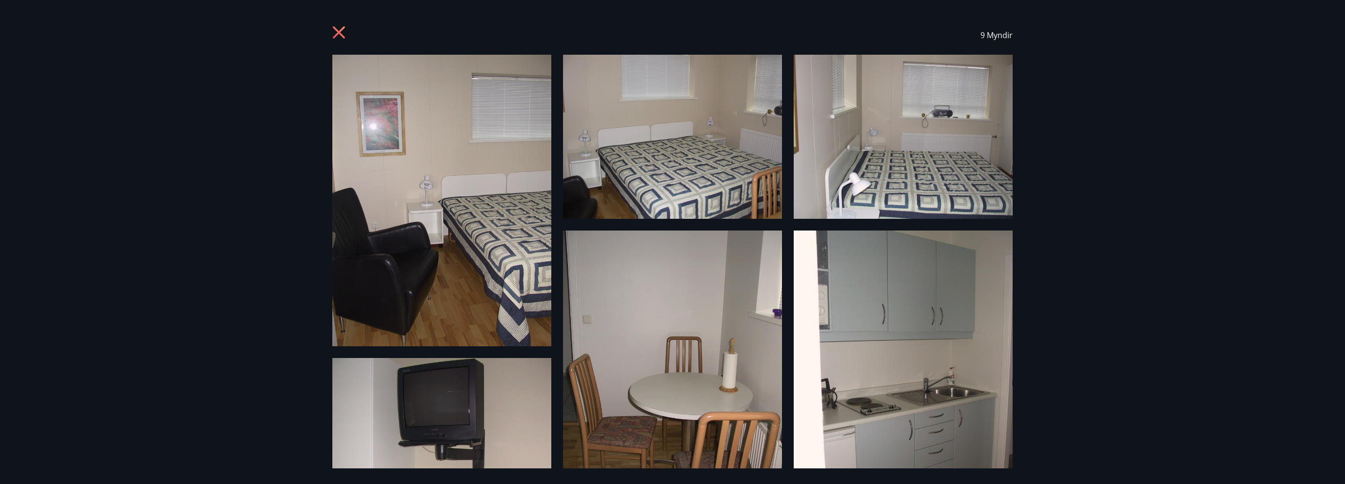
click at [319, 34] on div "9 Myndir" at bounding box center [672, 242] width 1345 height 484
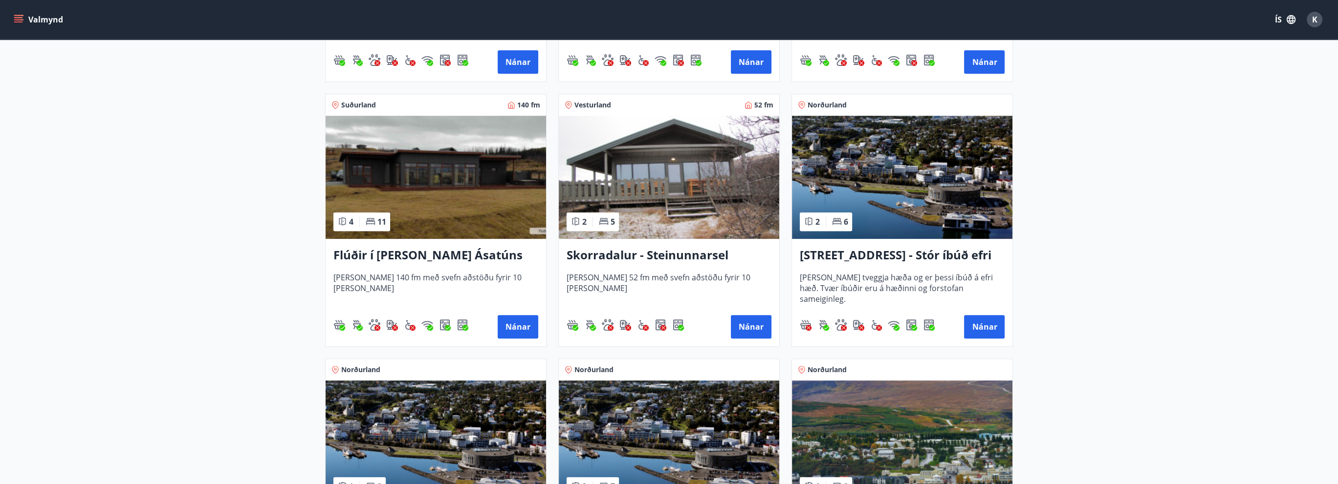
scroll to position [783, 0]
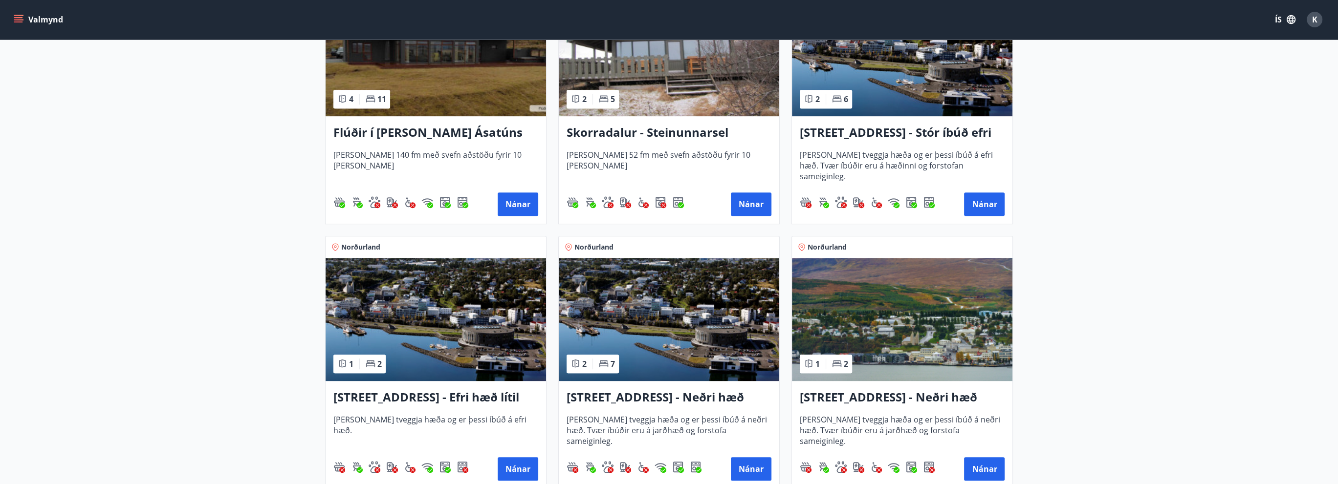
click at [711, 352] on img at bounding box center [669, 319] width 220 height 123
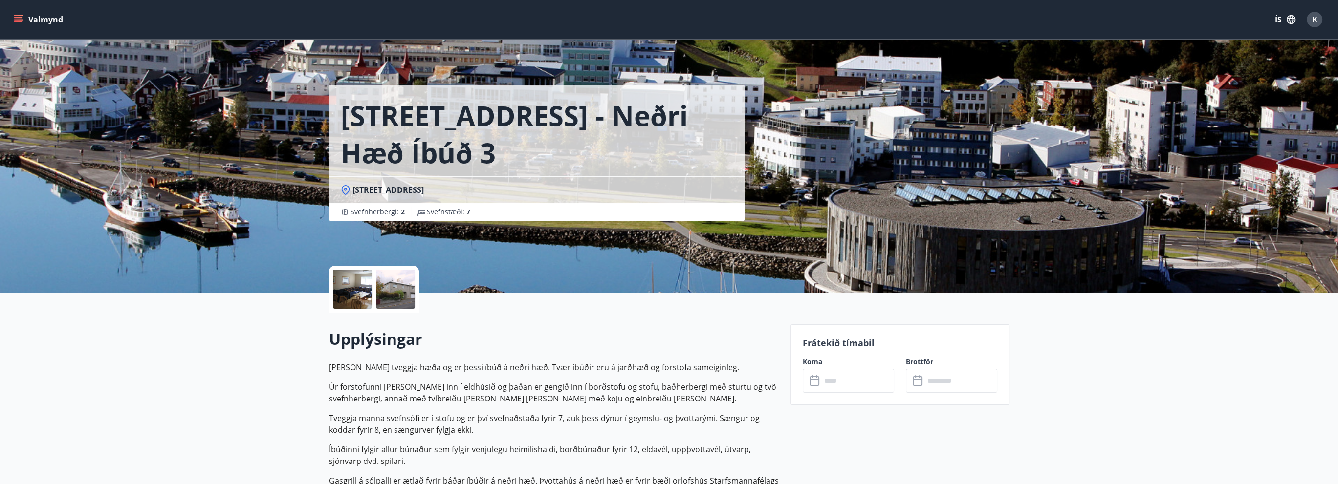
click at [348, 304] on div at bounding box center [352, 289] width 39 height 39
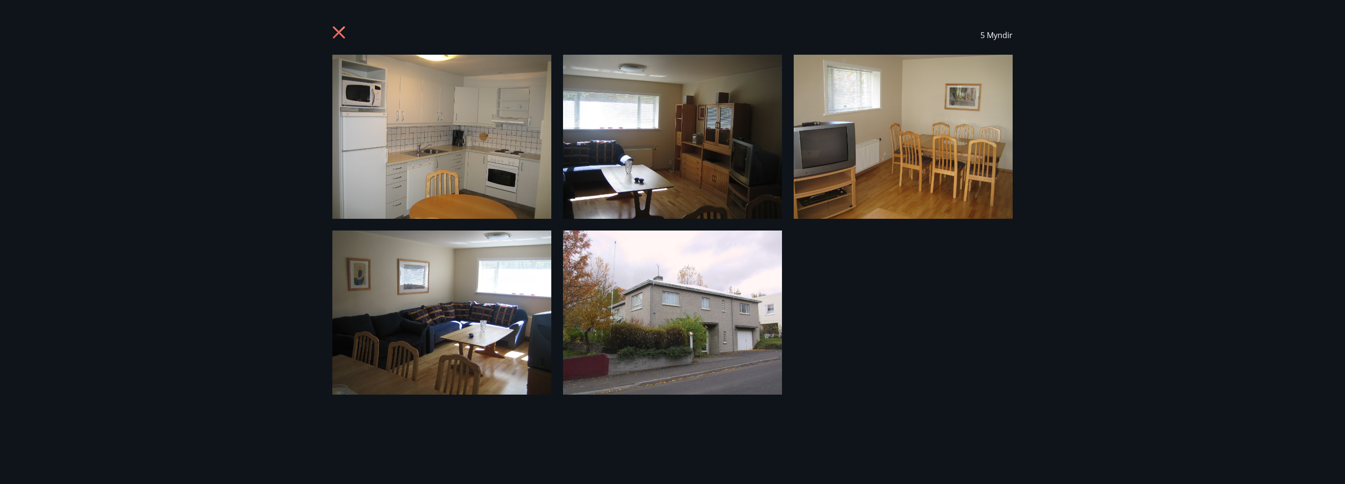
click at [335, 31] on icon at bounding box center [340, 34] width 16 height 16
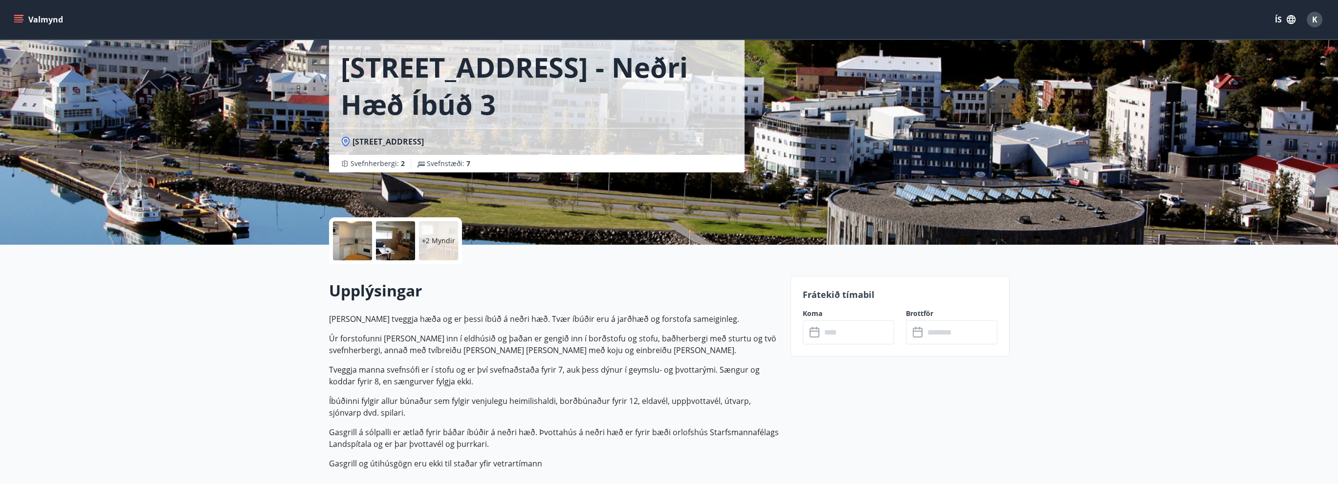
scroll to position [49, 0]
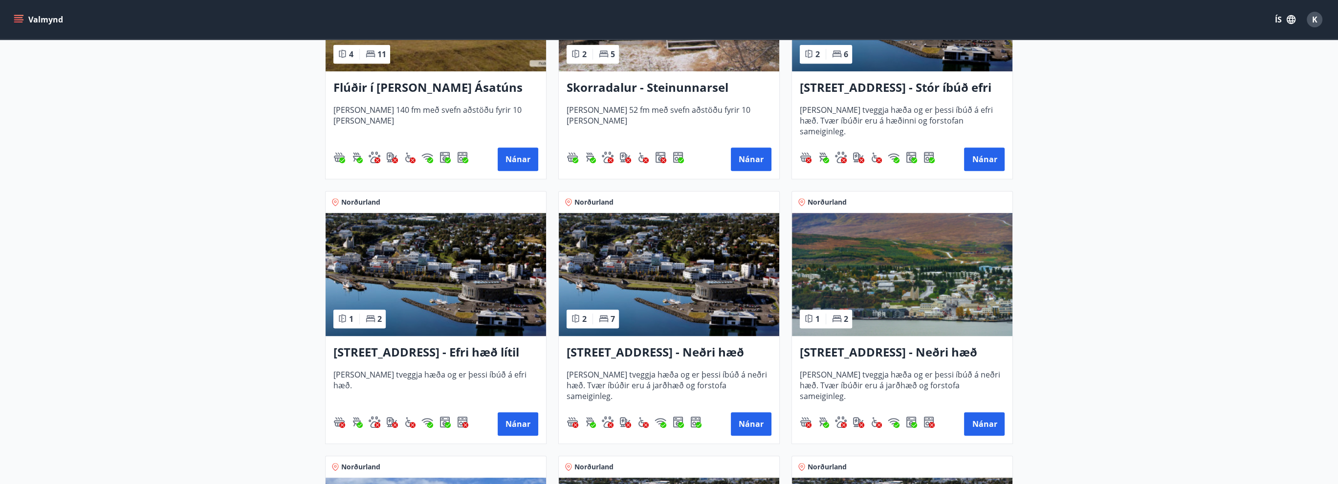
scroll to position [831, 0]
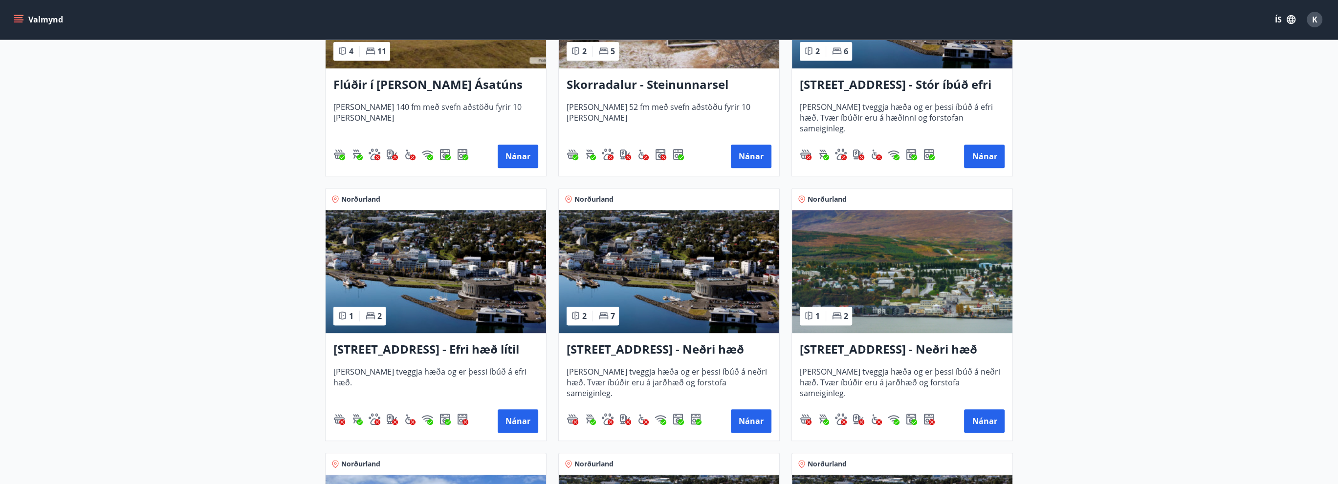
click at [898, 61] on img at bounding box center [902, 6] width 220 height 123
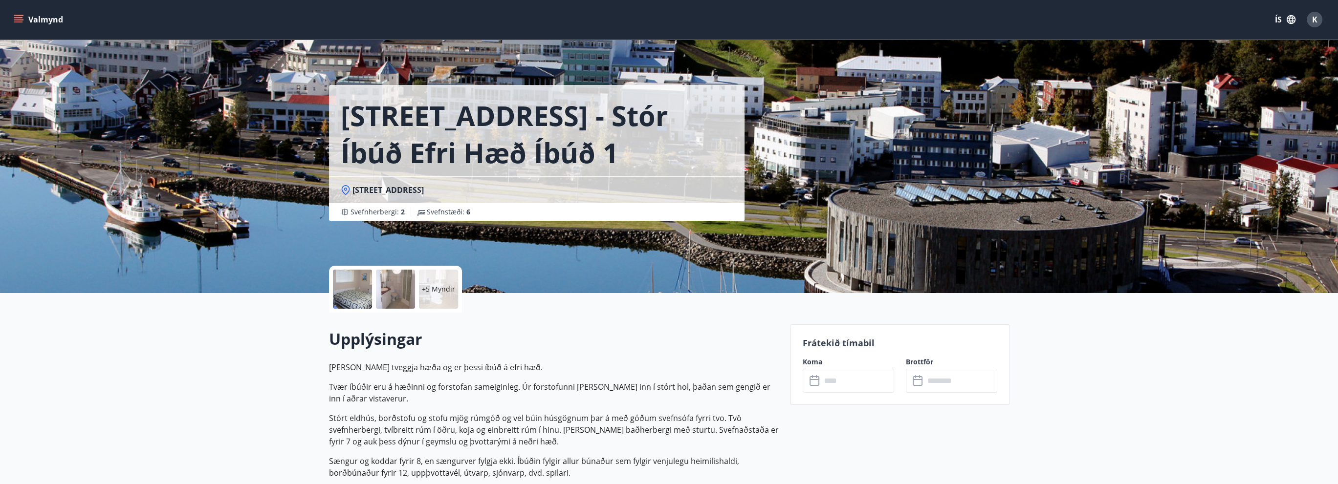
click at [351, 293] on div at bounding box center [352, 289] width 39 height 39
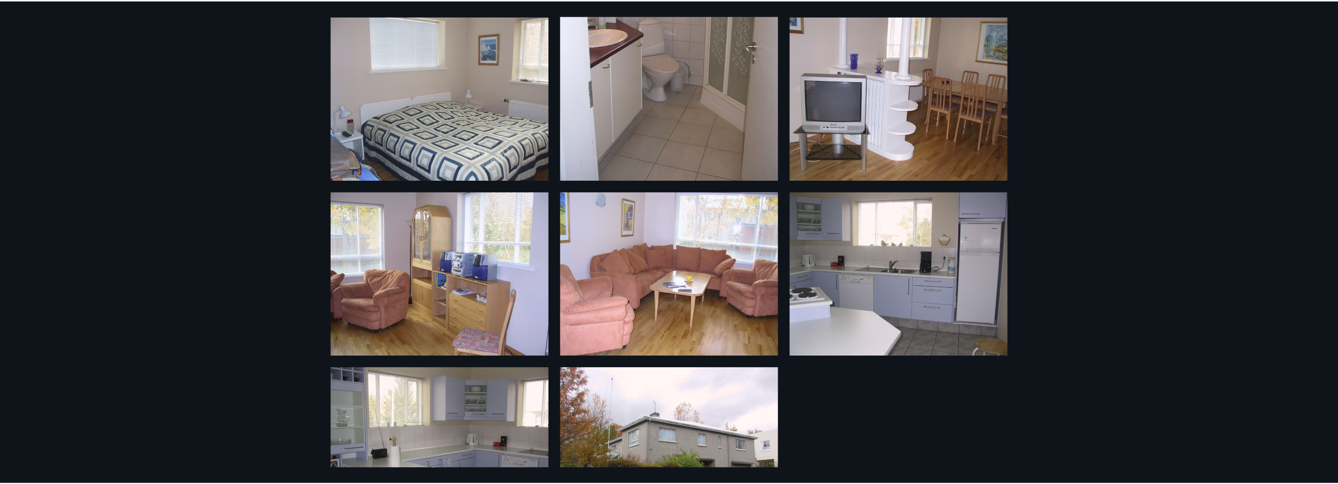
scroll to position [409, 0]
